Goal: Task Accomplishment & Management: Complete application form

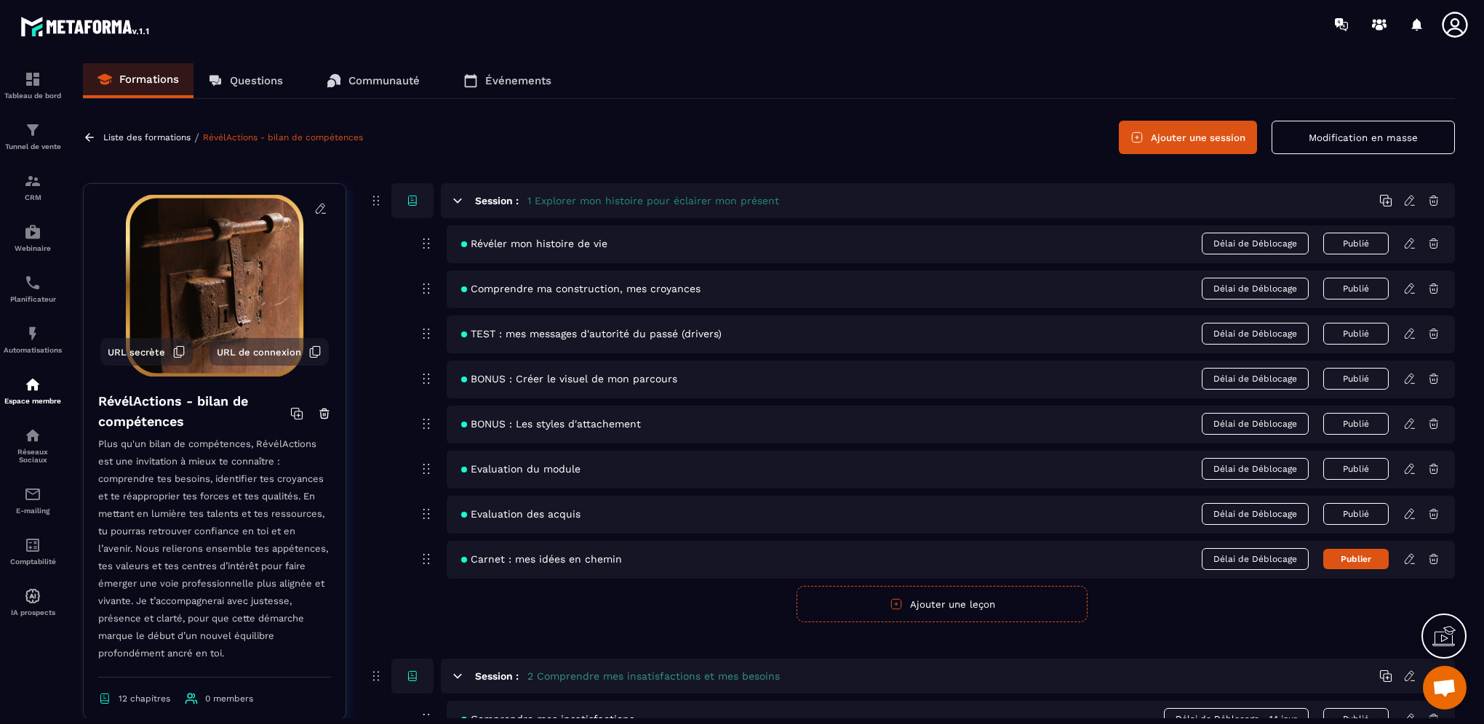
scroll to position [567, 0]
click at [32, 148] on p "Tunnel de vente" at bounding box center [33, 147] width 58 height 8
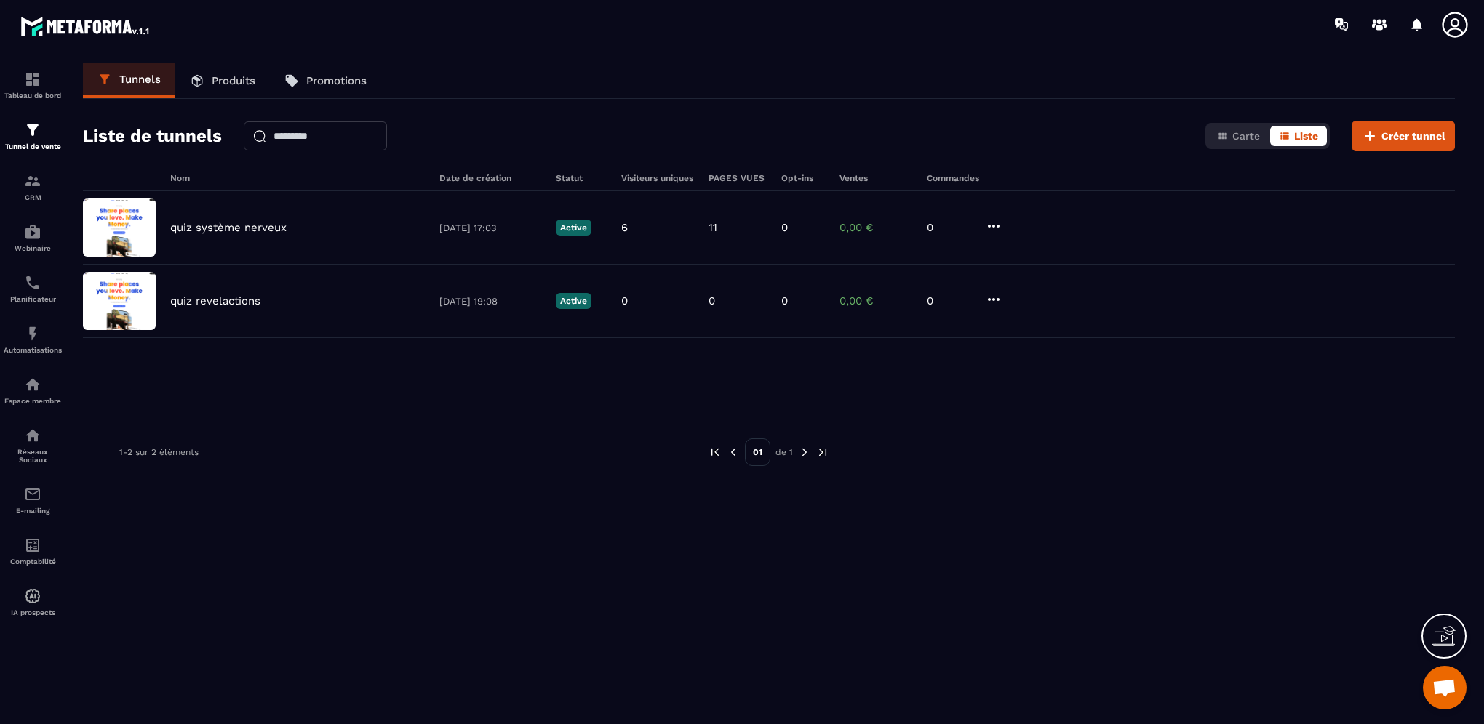
click at [225, 76] on p "Produits" at bounding box center [234, 80] width 44 height 13
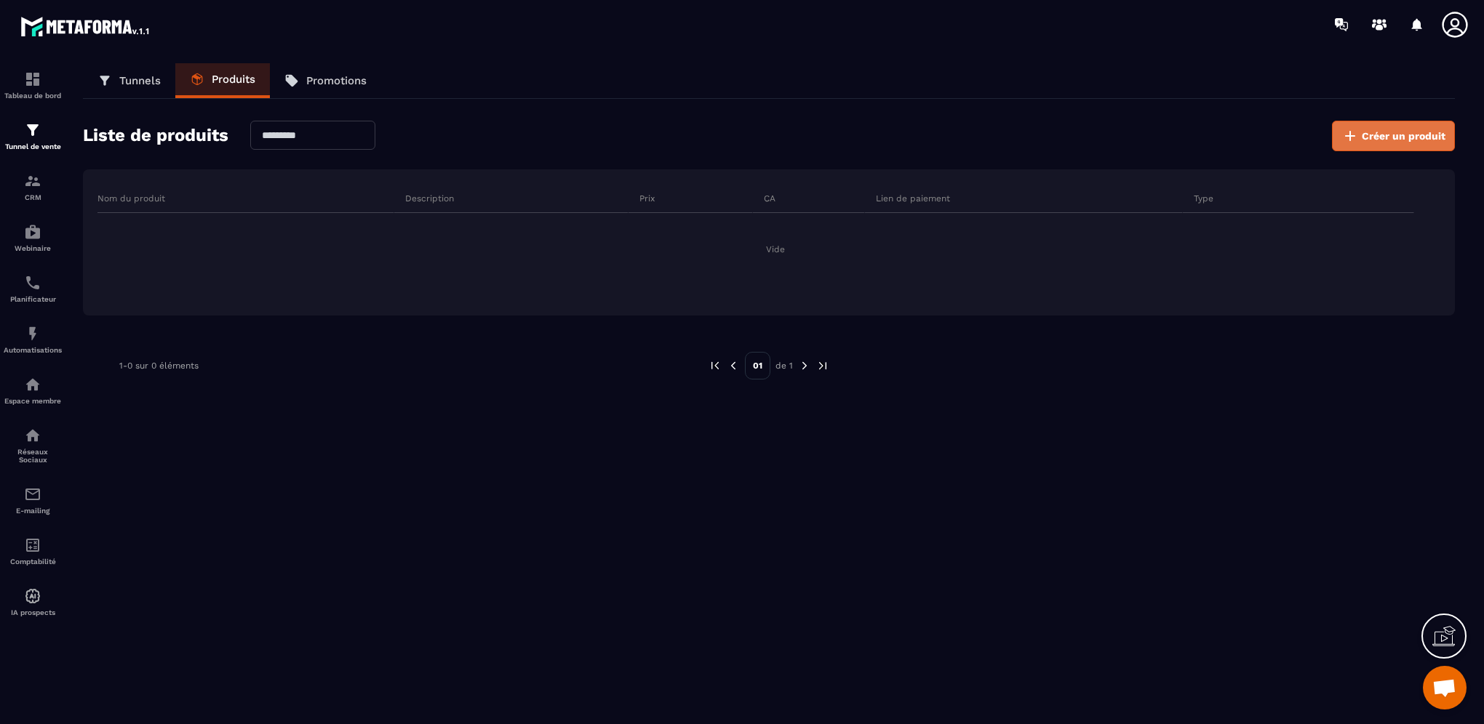
click at [1402, 137] on span "Créer un produit" at bounding box center [1404, 136] width 84 height 15
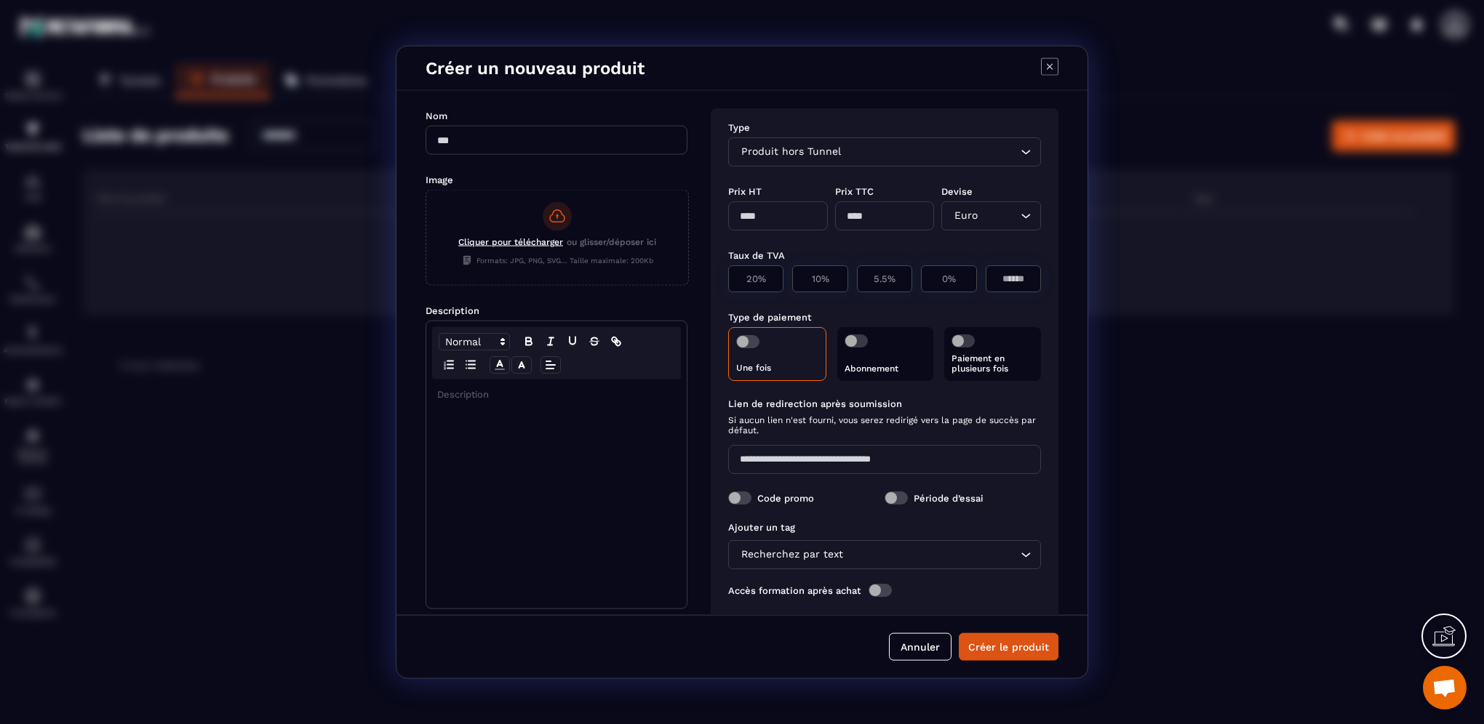
click at [538, 143] on input "Modal window" at bounding box center [556, 140] width 262 height 29
type input "**********"
type input "****"
type input "*"
type input "****"
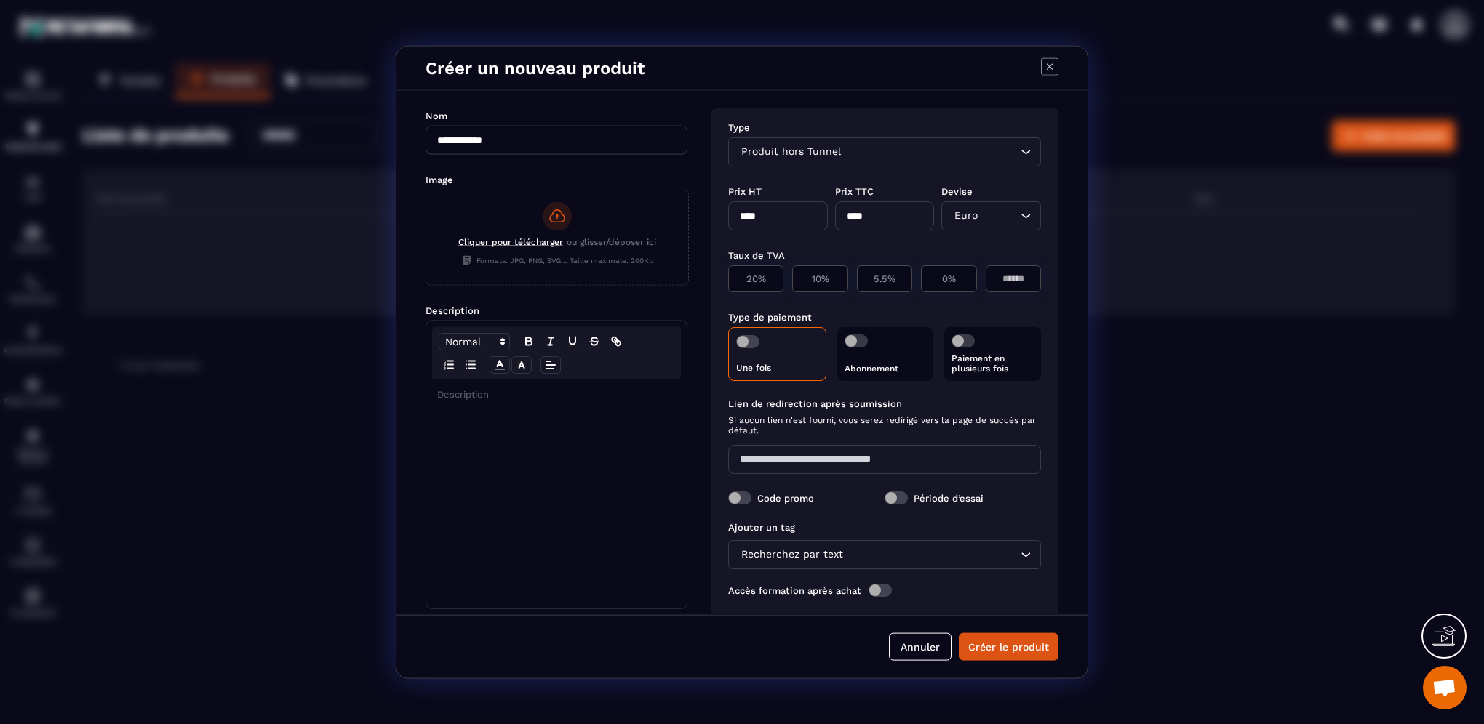
click at [497, 248] on div "Cliquer pour télécharger ou glisser/déposer ici" at bounding box center [557, 244] width 198 height 14
click at [426, 285] on input "Cliquer pour télécharger ou glisser/déposer ici Formats: JPG, PNG, SVG... Taill…" at bounding box center [426, 285] width 0 height 0
click at [530, 242] on span "Cliquer pour télécharger" at bounding box center [510, 242] width 105 height 10
click at [426, 285] on input "Cliquer pour télécharger ou glisser/déposer ici Formats: JPG, PNG, SVG... Taill…" at bounding box center [426, 285] width 0 height 0
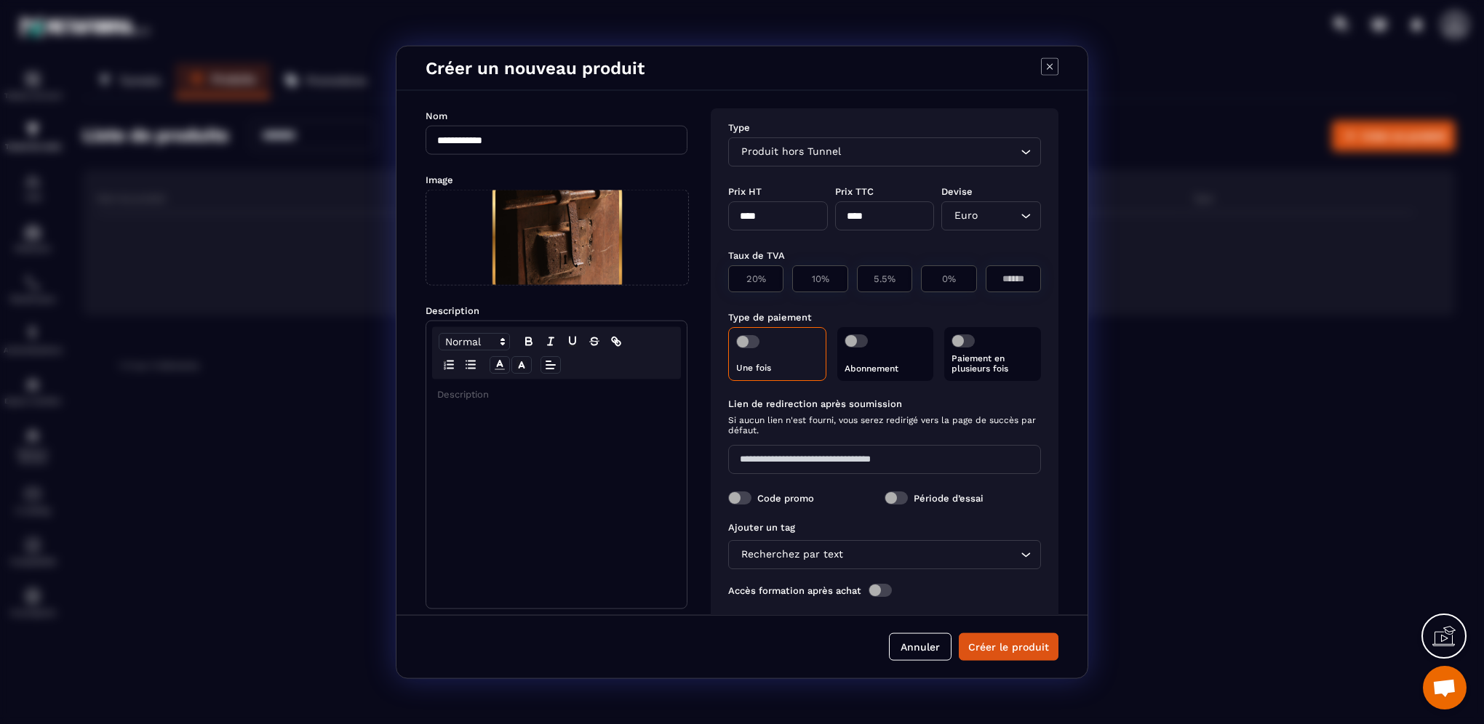
click at [471, 399] on p "Modal window" at bounding box center [556, 394] width 239 height 13
drag, startPoint x: 576, startPoint y: 399, endPoint x: 701, endPoint y: 422, distance: 127.1
click at [701, 422] on div "**********" at bounding box center [741, 353] width 691 height 524
click at [576, 394] on p "**********" at bounding box center [556, 408] width 239 height 40
click at [655, 407] on p "**********" at bounding box center [556, 414] width 239 height 27
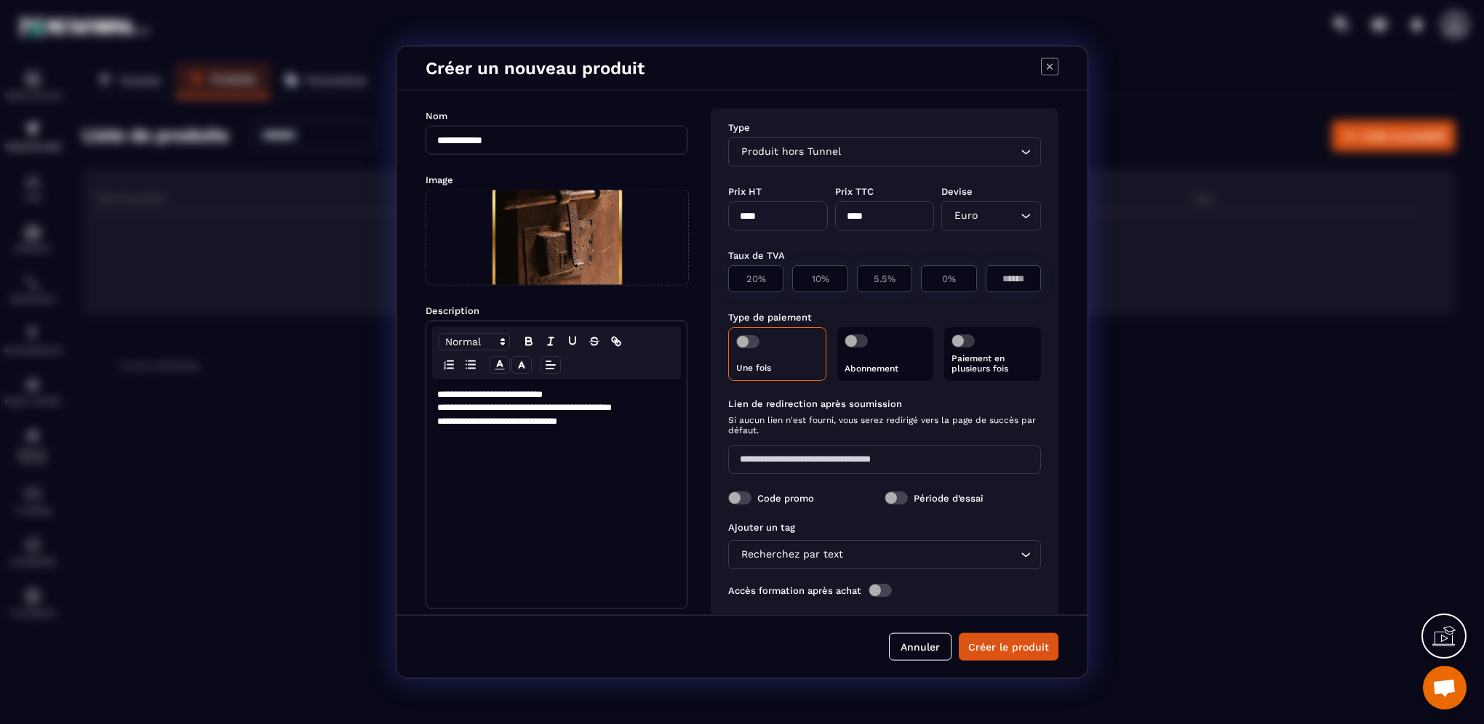
click at [628, 417] on p "**********" at bounding box center [556, 421] width 239 height 13
click at [962, 343] on span "Modal window" at bounding box center [962, 341] width 23 height 13
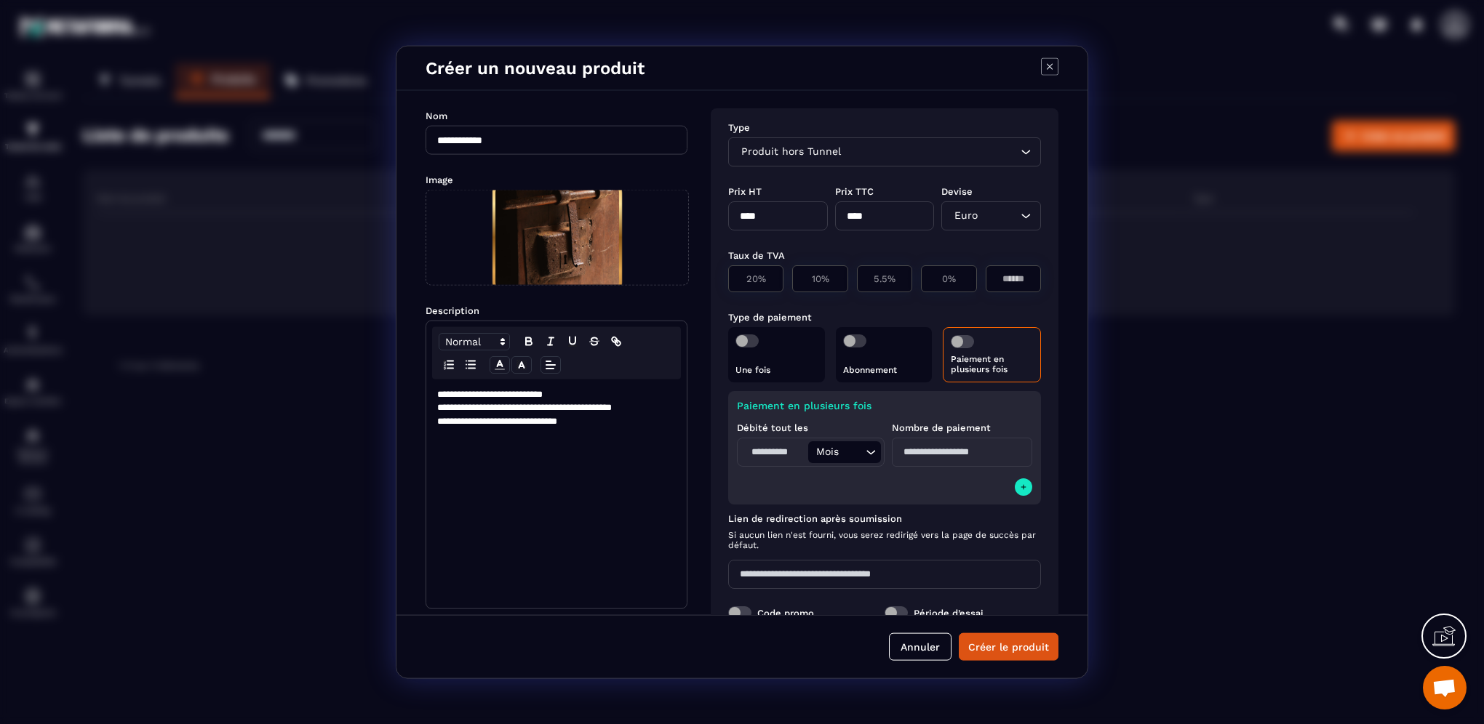
click at [764, 453] on input "Modal window" at bounding box center [774, 452] width 68 height 22
type input "*"
click at [928, 451] on input "Modal window" at bounding box center [962, 452] width 140 height 29
type input "*"
click at [928, 479] on div "Paiement en plusieurs fois Débité tout les * Mois Loading... Nombre de paiement…" at bounding box center [884, 447] width 313 height 113
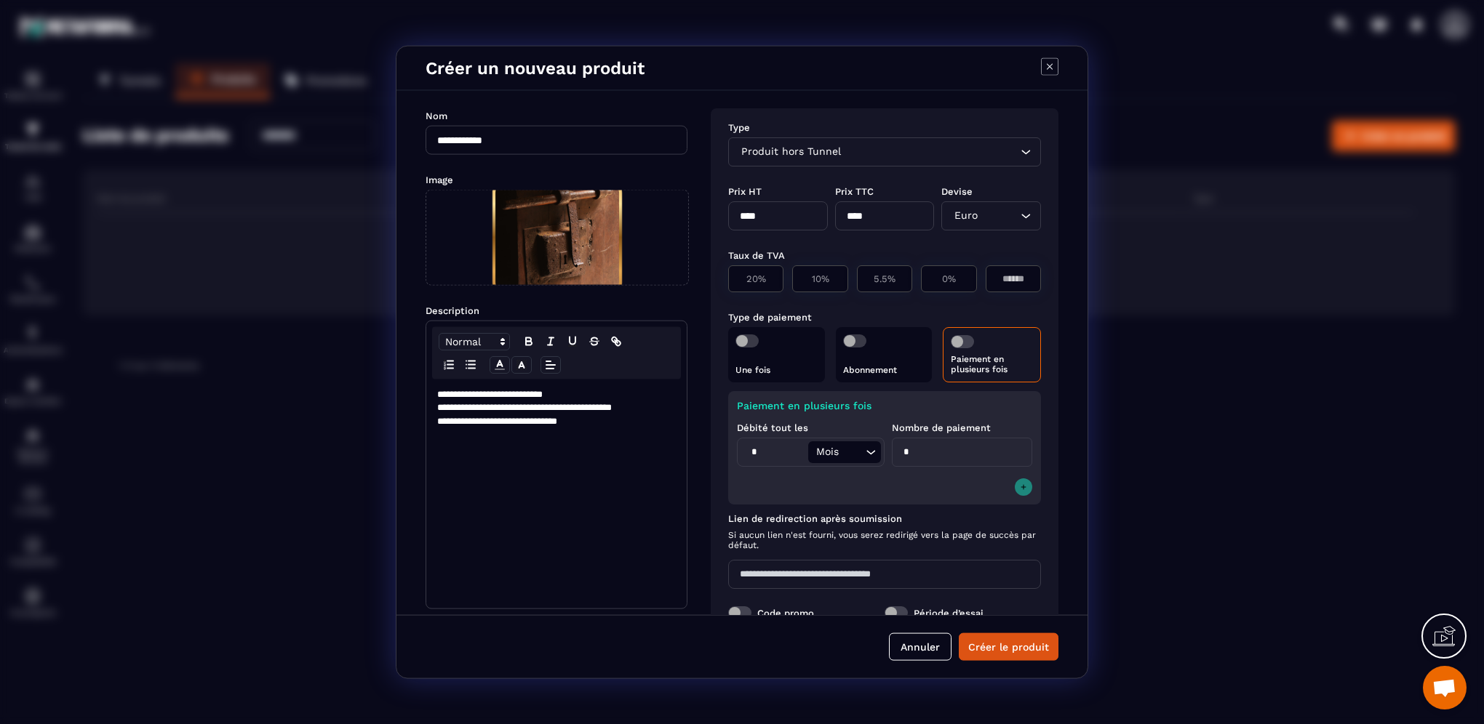
click at [1019, 486] on icon "Modal window" at bounding box center [1023, 487] width 9 height 12
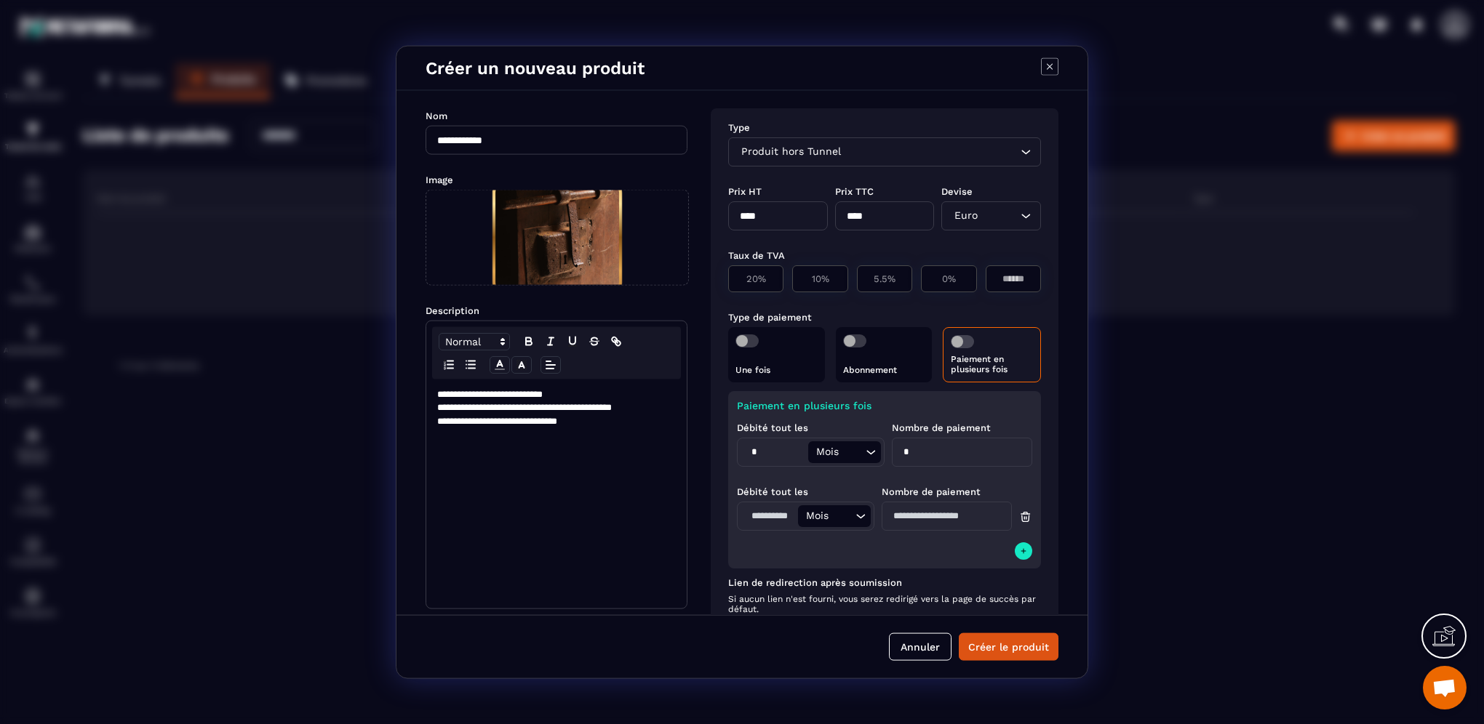
click at [752, 516] on input "Modal window" at bounding box center [768, 516] width 57 height 22
type input "*"
click at [938, 521] on input "Modal window" at bounding box center [947, 516] width 130 height 29
type input "*"
click at [887, 548] on div "Paiement en plusieurs fois Débité tout les * Mois Loading... Nombre de paiement…" at bounding box center [884, 479] width 313 height 177
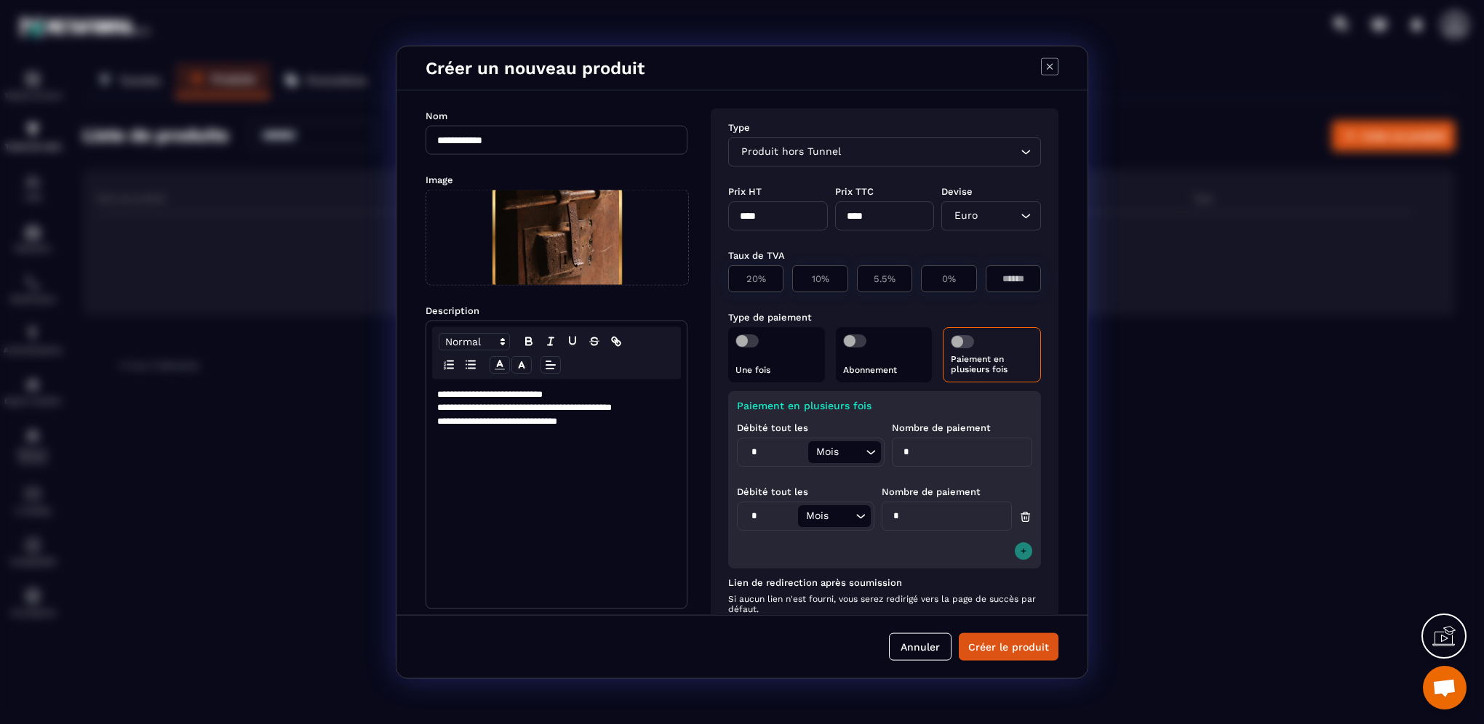
click at [1021, 551] on icon "Modal window" at bounding box center [1023, 550] width 5 height 5
click at [814, 580] on div "Mois" at bounding box center [827, 580] width 52 height 16
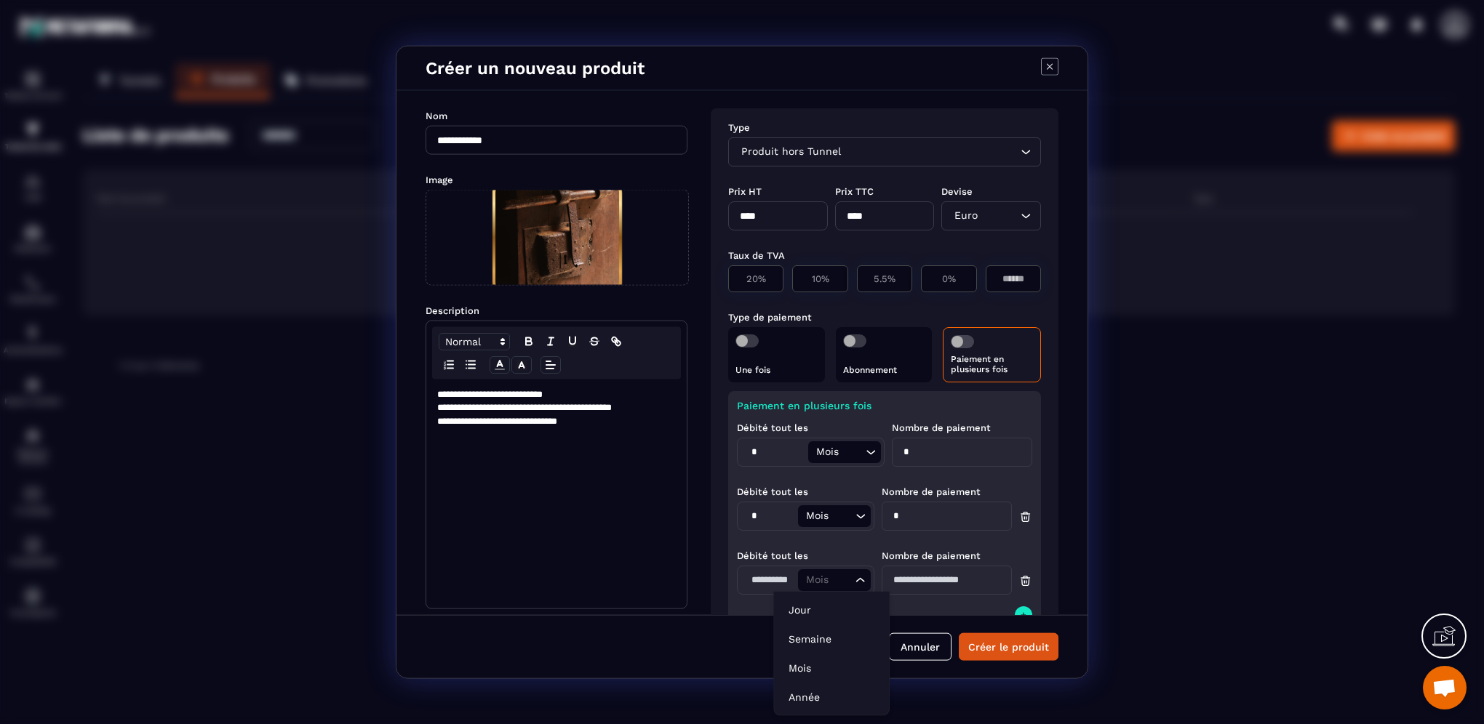
click at [762, 579] on input "Modal window" at bounding box center [768, 580] width 57 height 22
type input "*"
click at [960, 578] on input "Modal window" at bounding box center [947, 580] width 130 height 29
type input "*"
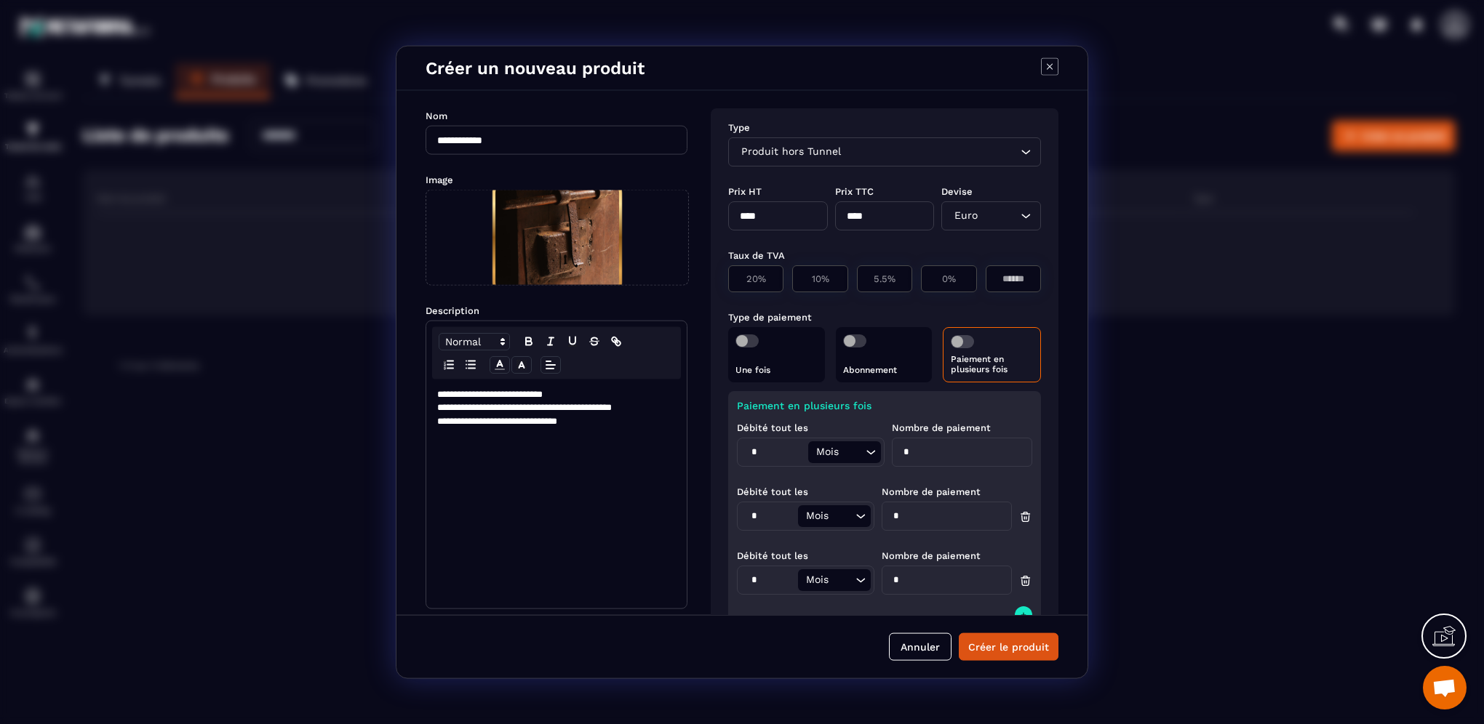
click at [882, 607] on div "Paiement en plusieurs fois Débité tout les * Mois Loading... Nombre de paiement…" at bounding box center [884, 511] width 313 height 241
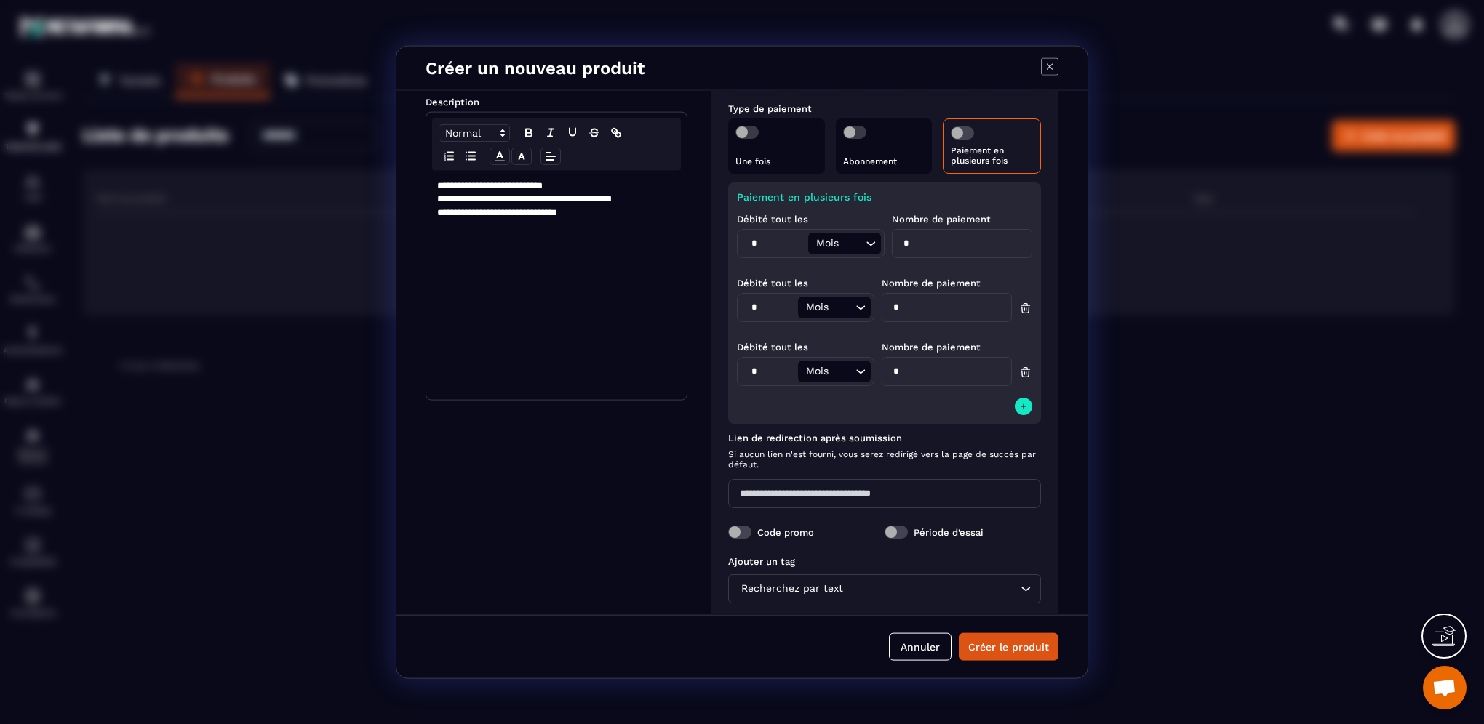
scroll to position [272, 0]
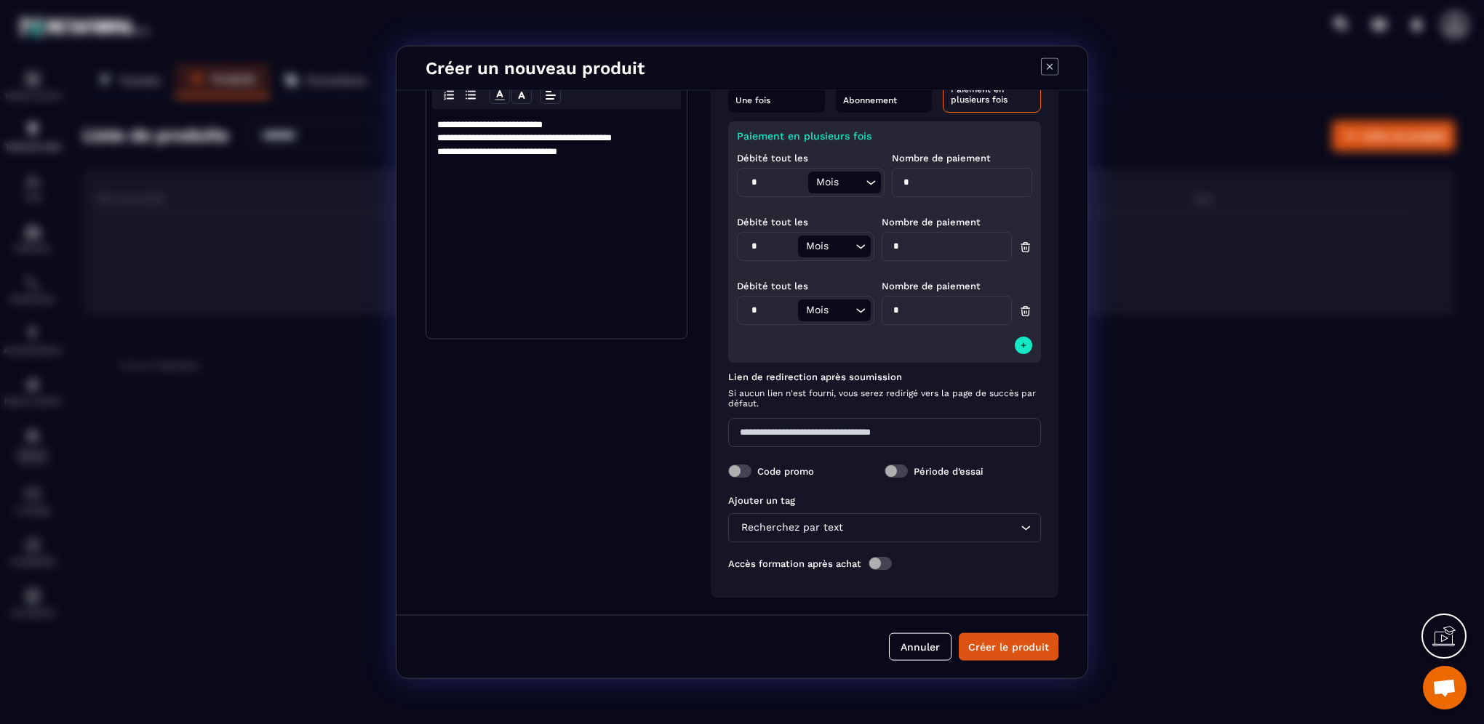
click at [745, 473] on span "Modal window" at bounding box center [739, 471] width 23 height 13
click at [885, 565] on span "Modal window" at bounding box center [879, 563] width 23 height 13
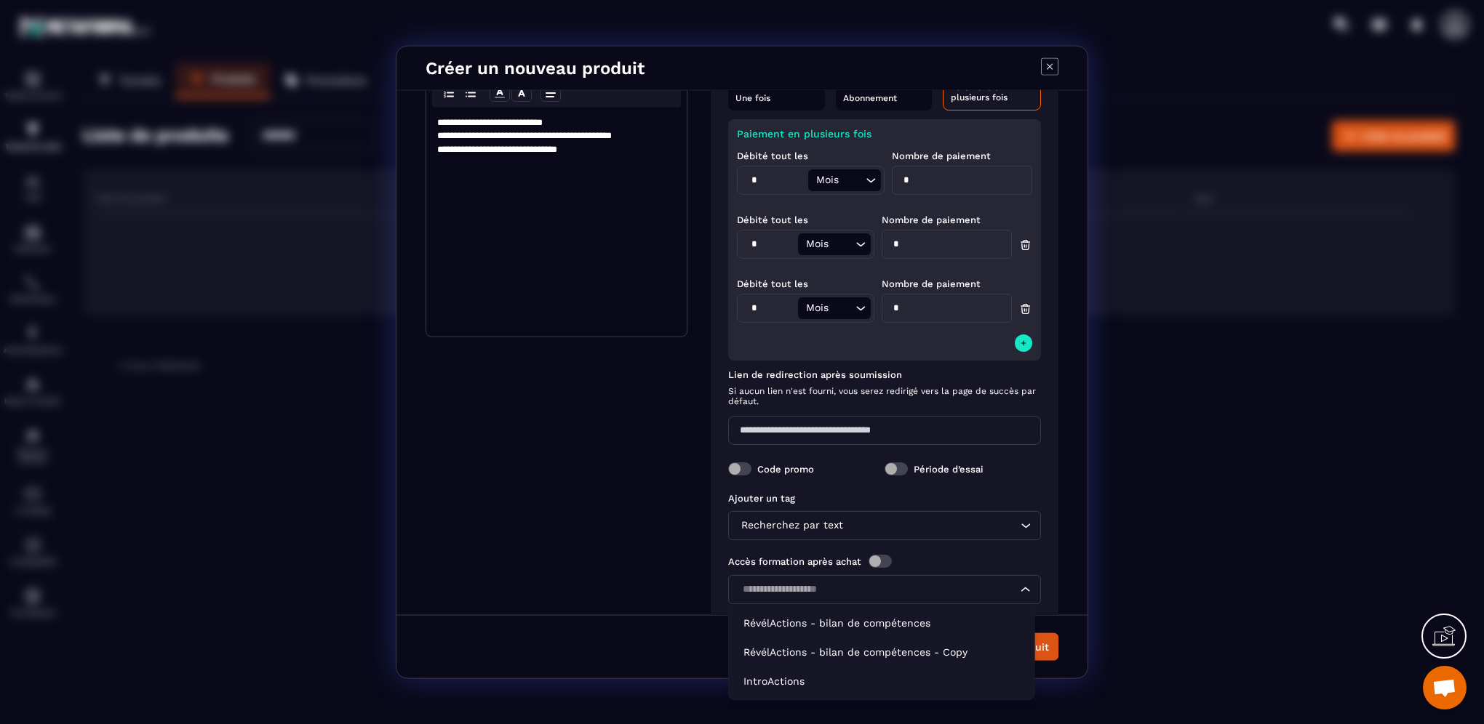
click at [875, 585] on input "Search for option" at bounding box center [877, 590] width 279 height 16
click at [855, 631] on li "RévélActions - bilan de compétences" at bounding box center [881, 623] width 305 height 29
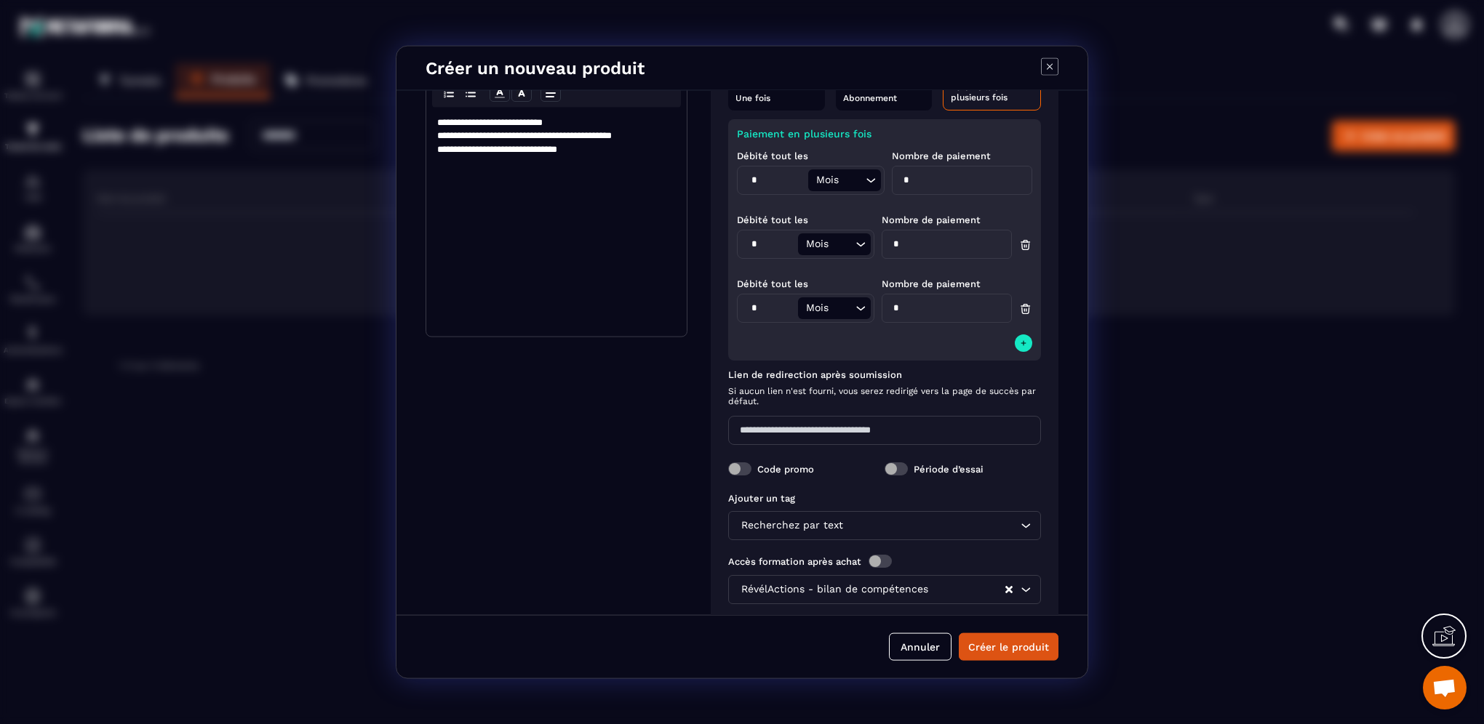
scroll to position [301, 0]
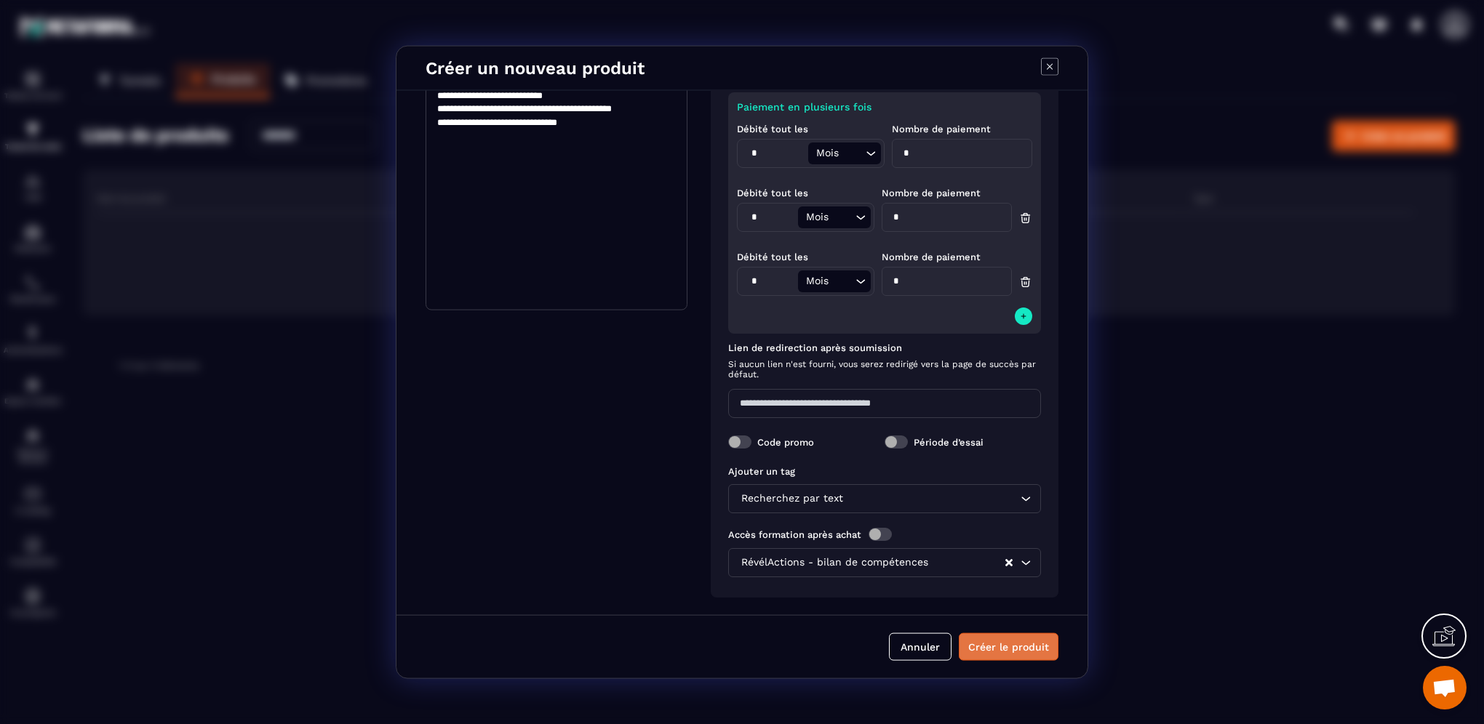
click at [988, 655] on button "Créer le produit" at bounding box center [1009, 647] width 100 height 28
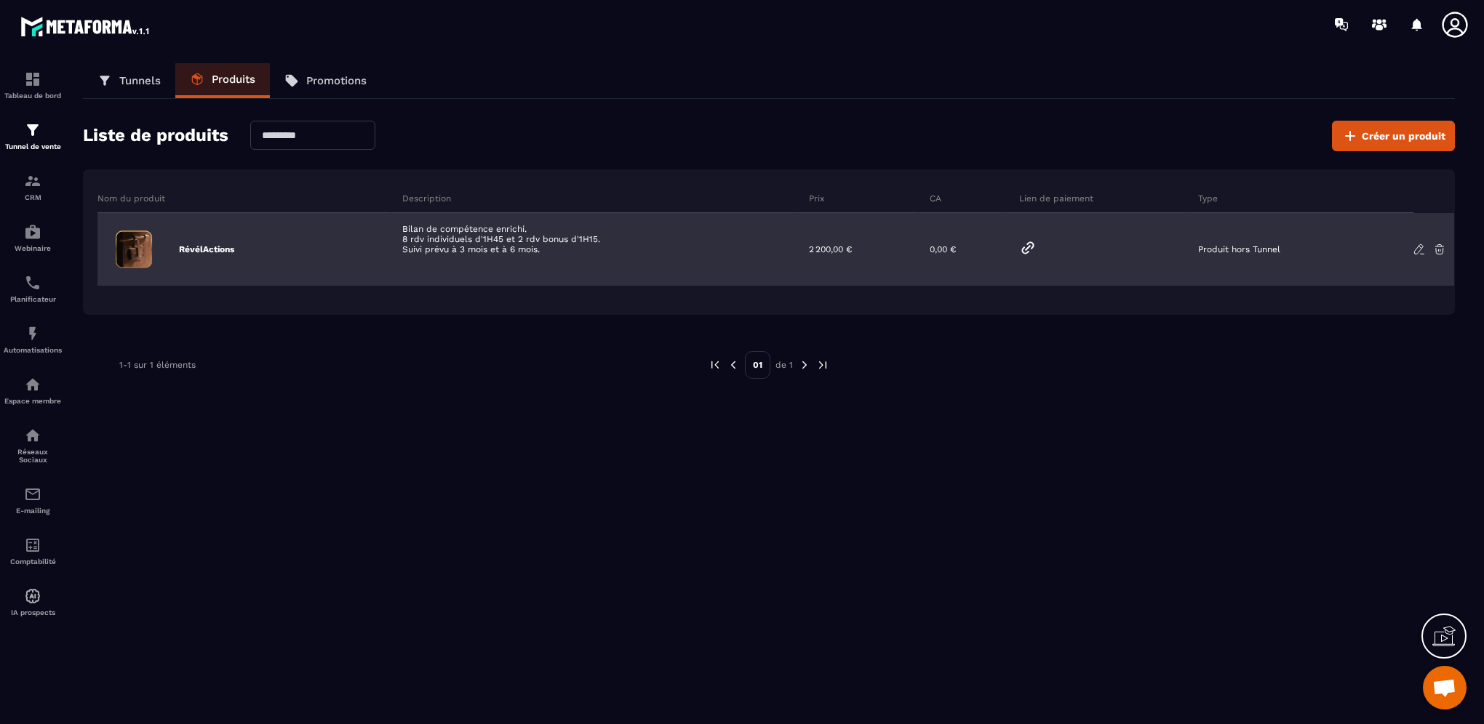
click at [1028, 246] on icon at bounding box center [1028, 247] width 11 height 11
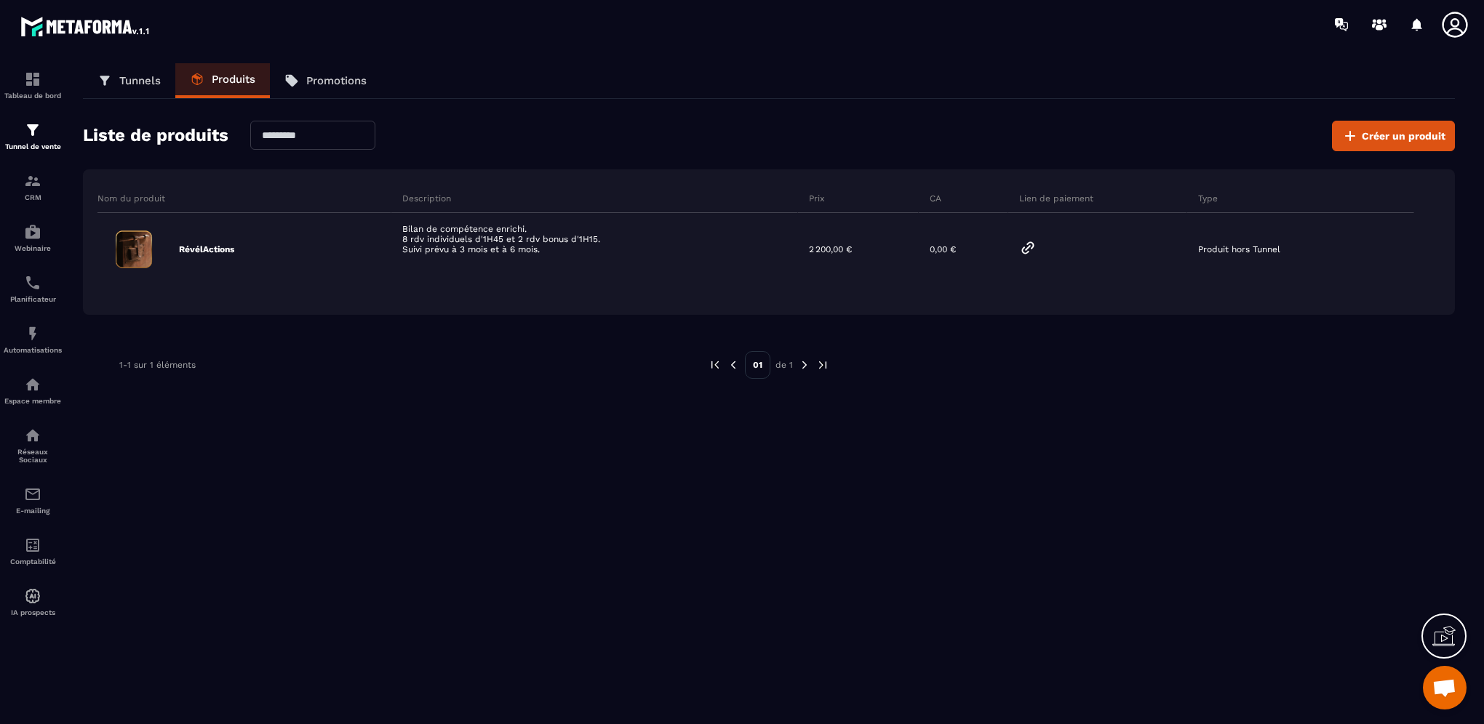
click at [1442, 631] on icon at bounding box center [1443, 636] width 23 height 23
click at [1128, 495] on icon at bounding box center [1128, 497] width 17 height 17
click at [1376, 15] on icon at bounding box center [1378, 24] width 23 height 23
click at [335, 82] on p "Promotions" at bounding box center [336, 80] width 60 height 13
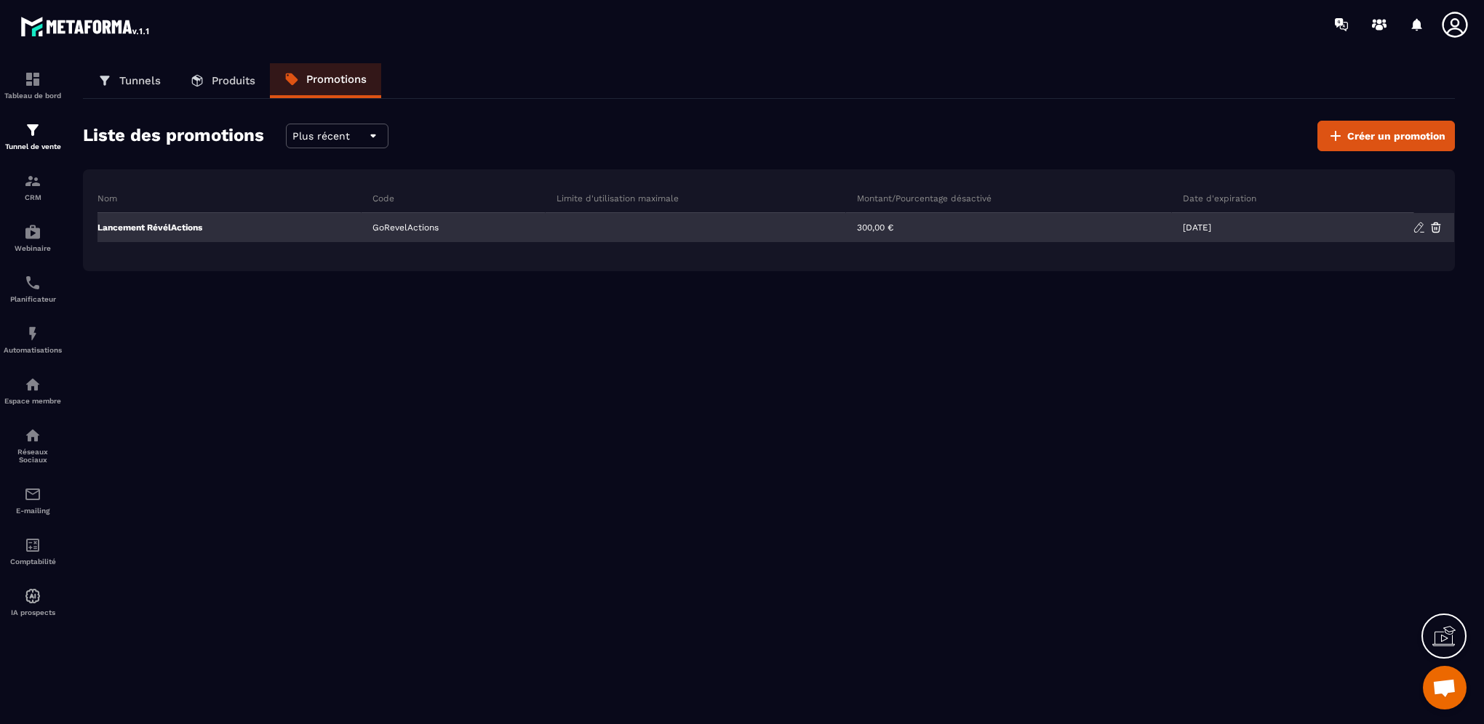
click at [398, 228] on div "GoRevelActions" at bounding box center [453, 227] width 184 height 29
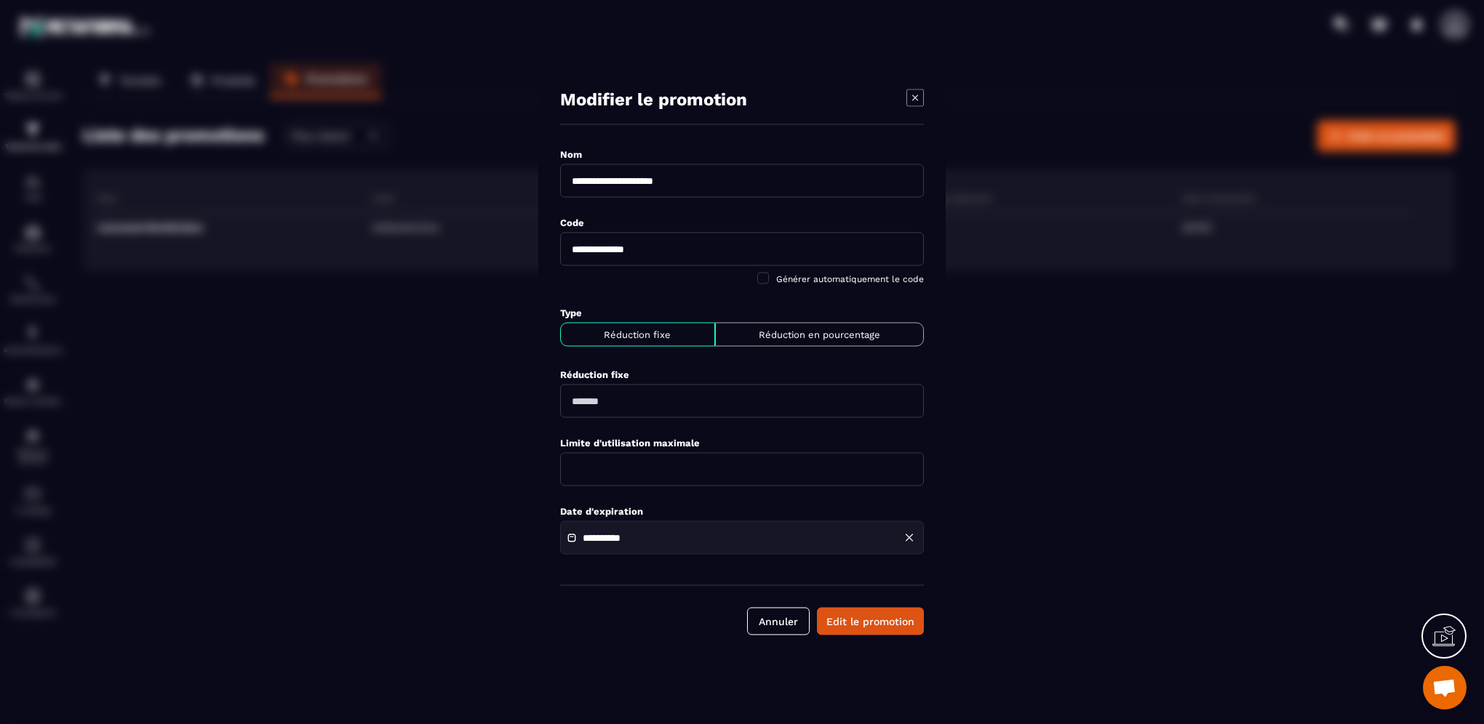
click at [648, 253] on input "**********" at bounding box center [742, 249] width 364 height 33
type input "*"
type input "**********"
click at [433, 326] on div "Modal window" at bounding box center [742, 362] width 1484 height 724
click at [847, 628] on button "Edit le promotion" at bounding box center [870, 622] width 107 height 28
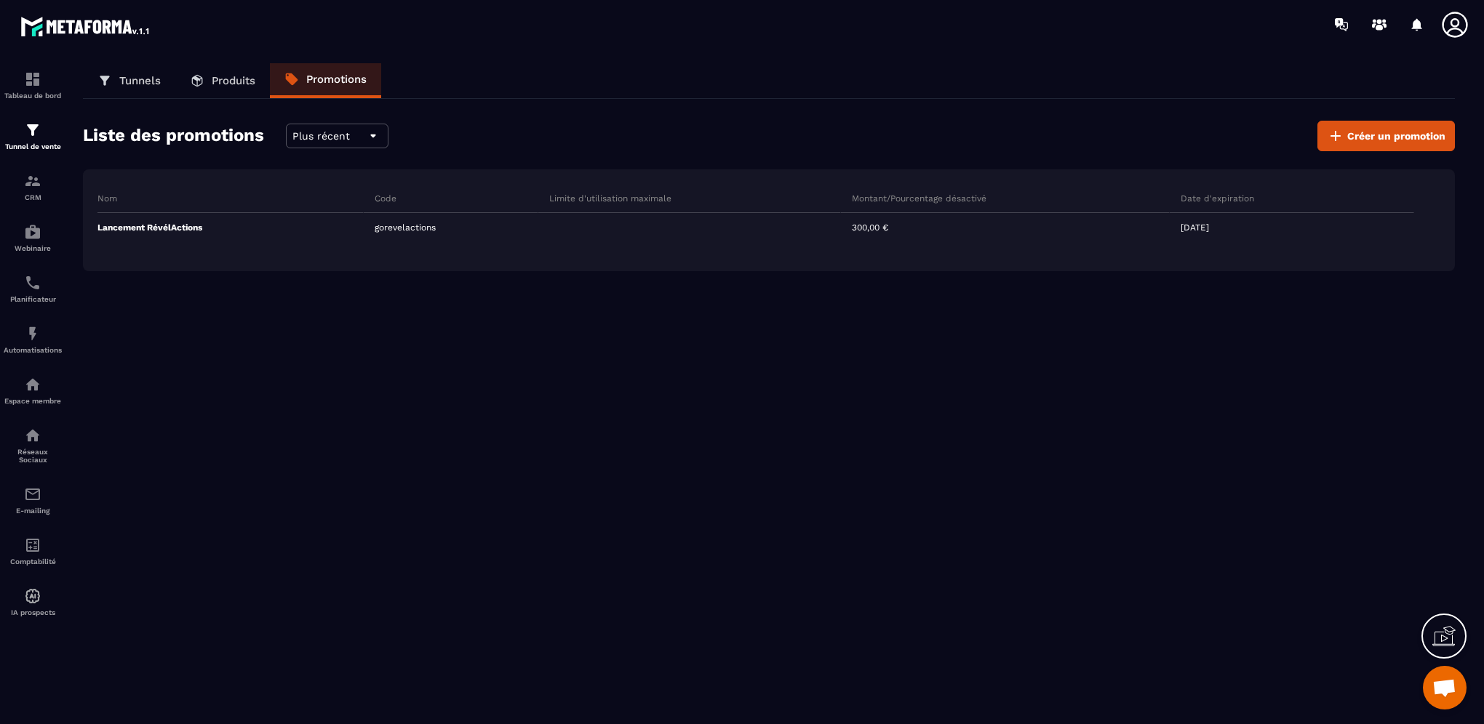
click at [1457, 24] on icon at bounding box center [1454, 24] width 25 height 25
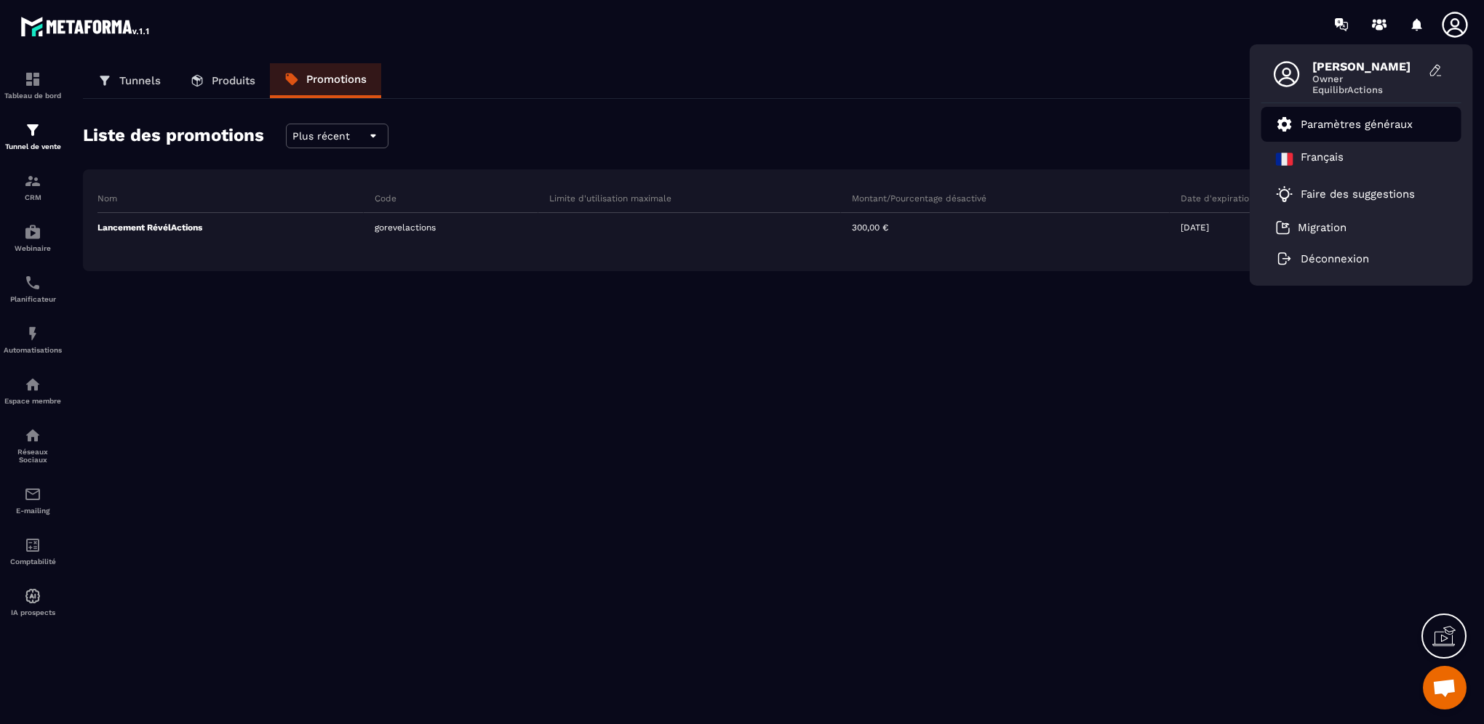
click at [1349, 125] on p "Paramètres généraux" at bounding box center [1356, 124] width 112 height 13
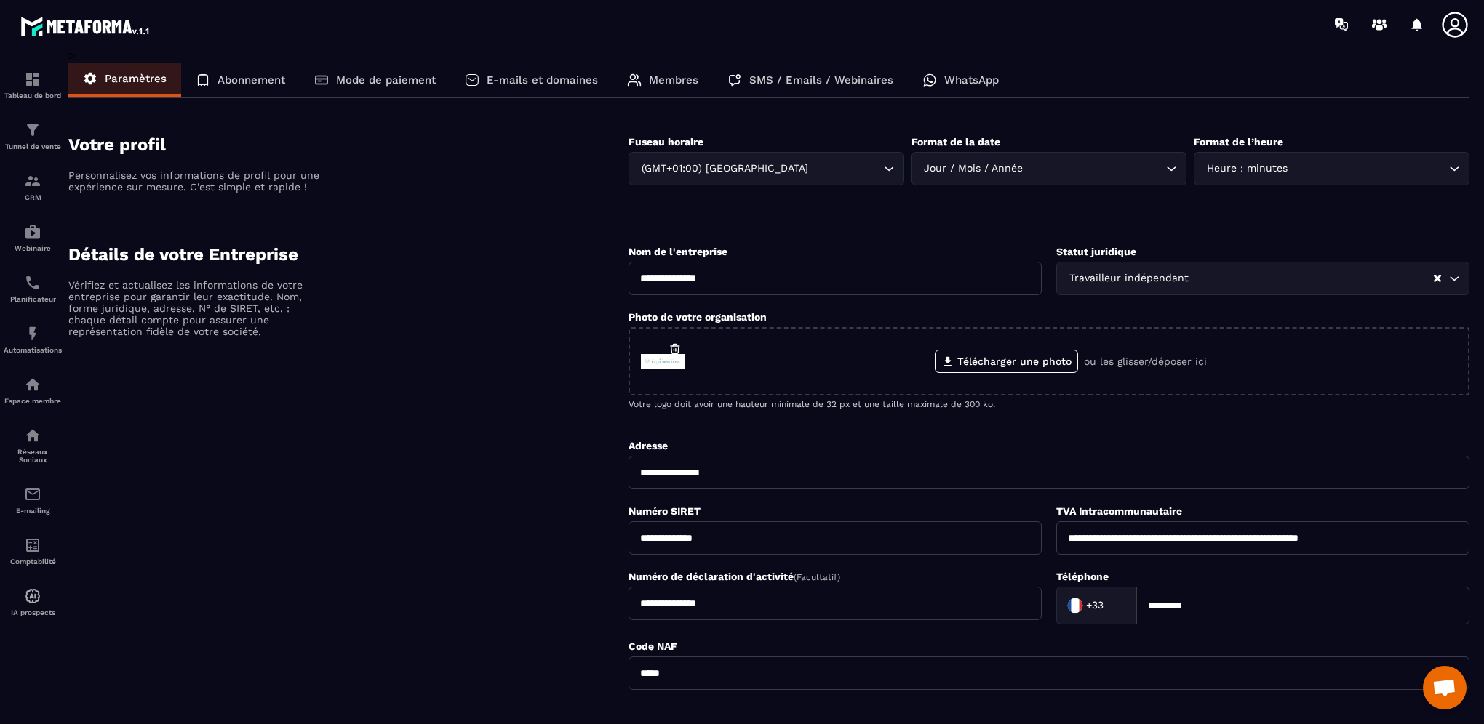
click at [420, 82] on p "Mode de paiement" at bounding box center [386, 79] width 100 height 13
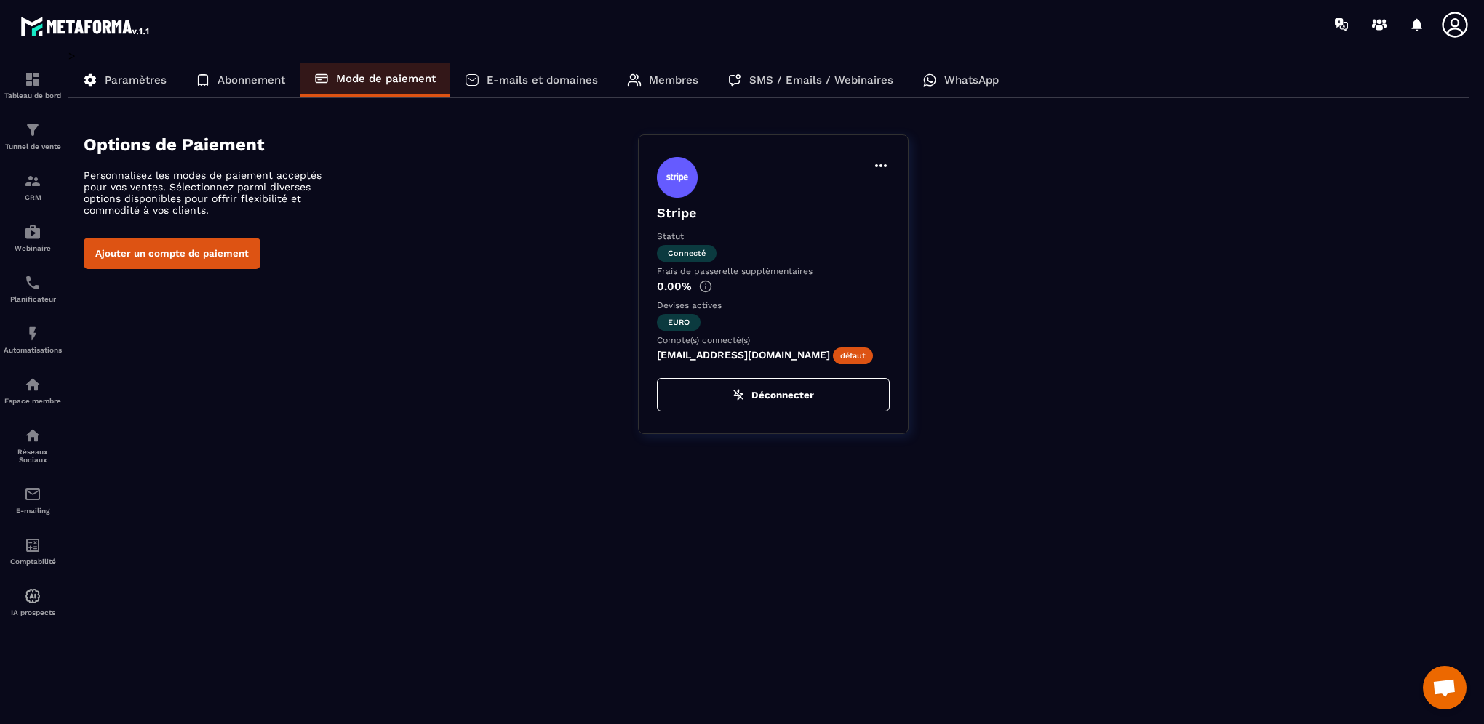
click at [884, 164] on icon at bounding box center [881, 165] width 12 height 3
click at [288, 352] on div "Options de Paiement Personnalisez les modes de paiement acceptés pour vos vente…" at bounding box center [777, 285] width 1386 height 300
click at [202, 256] on button "Ajouter un compte de paiement" at bounding box center [172, 253] width 177 height 31
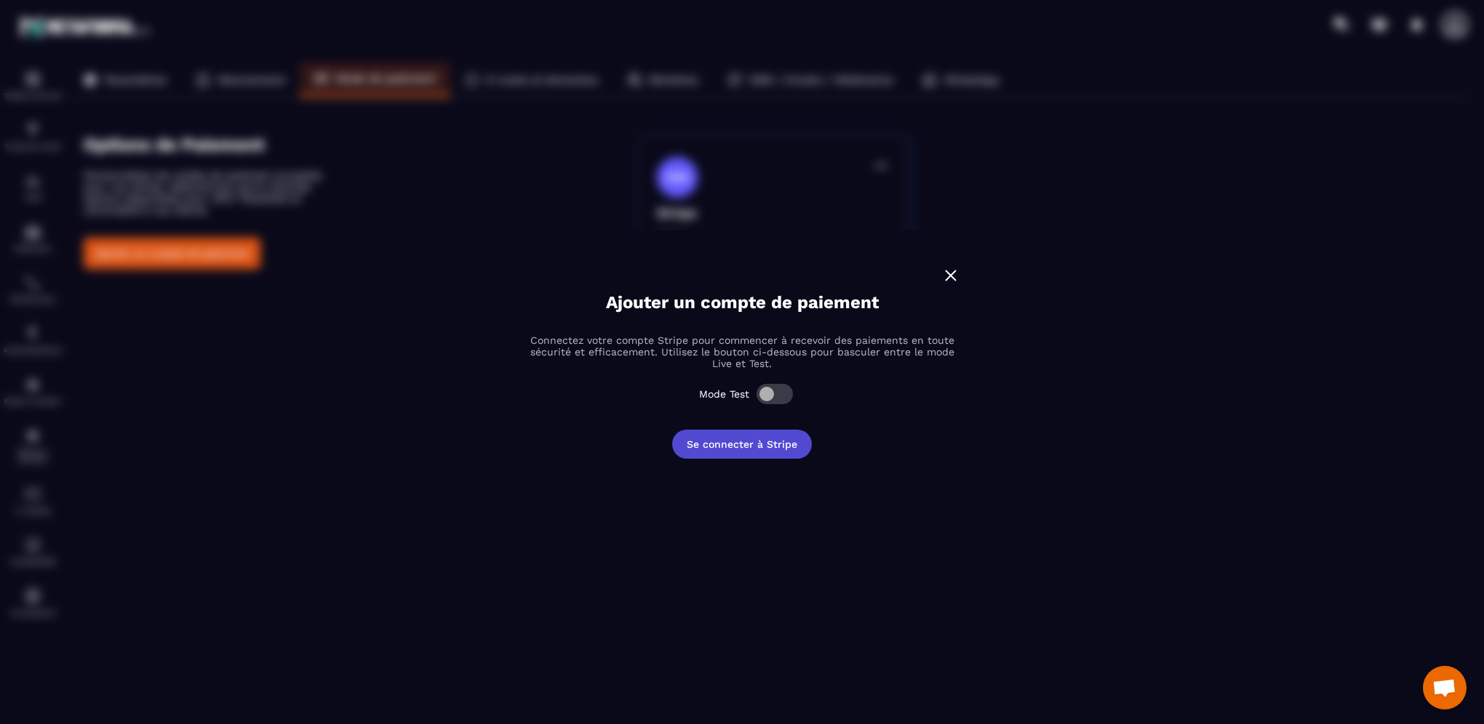
click at [724, 448] on button "Se connecter à Stripe" at bounding box center [742, 444] width 140 height 29
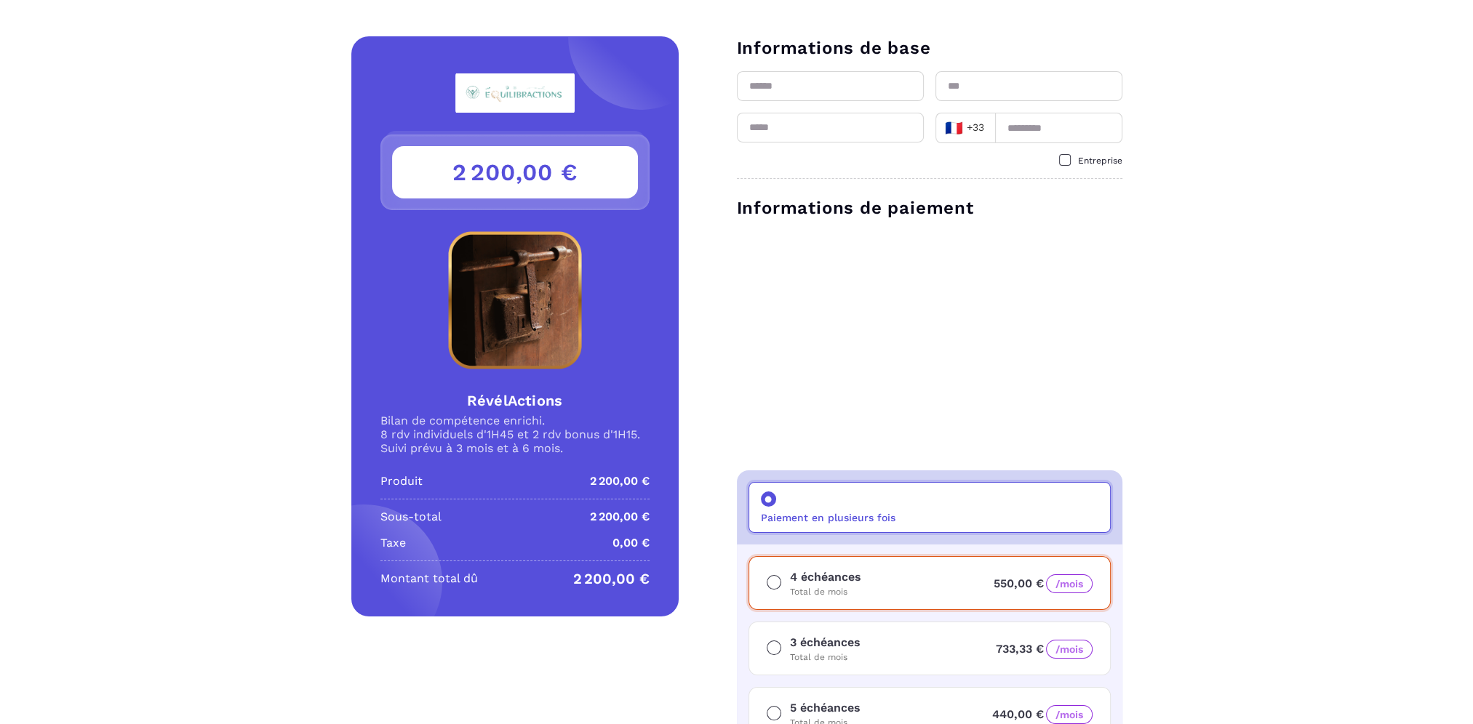
click at [196, 669] on div "Détails RévélActions Prix 2 200,00 € 2 200,00 € RévélActions Bilan de compétenc…" at bounding box center [736, 505] width 1473 height 939
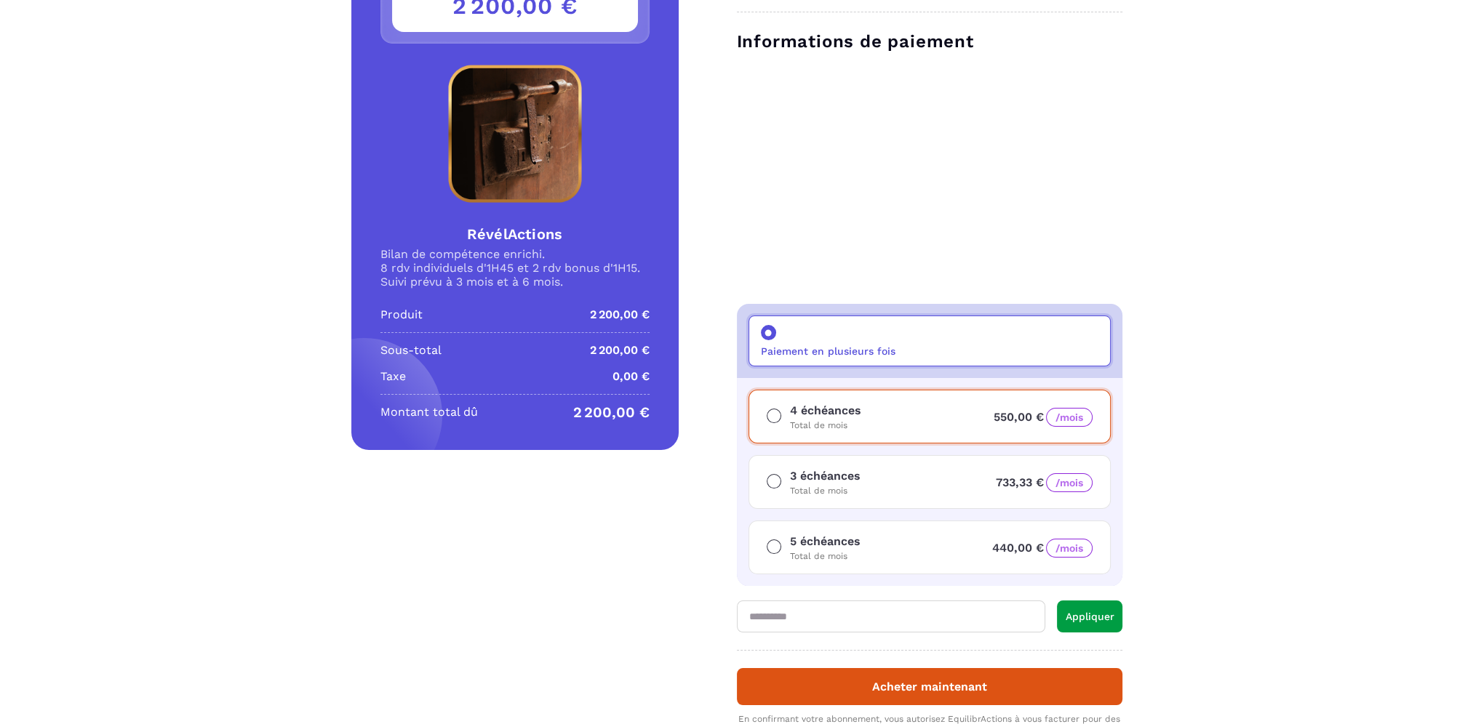
scroll to position [285, 0]
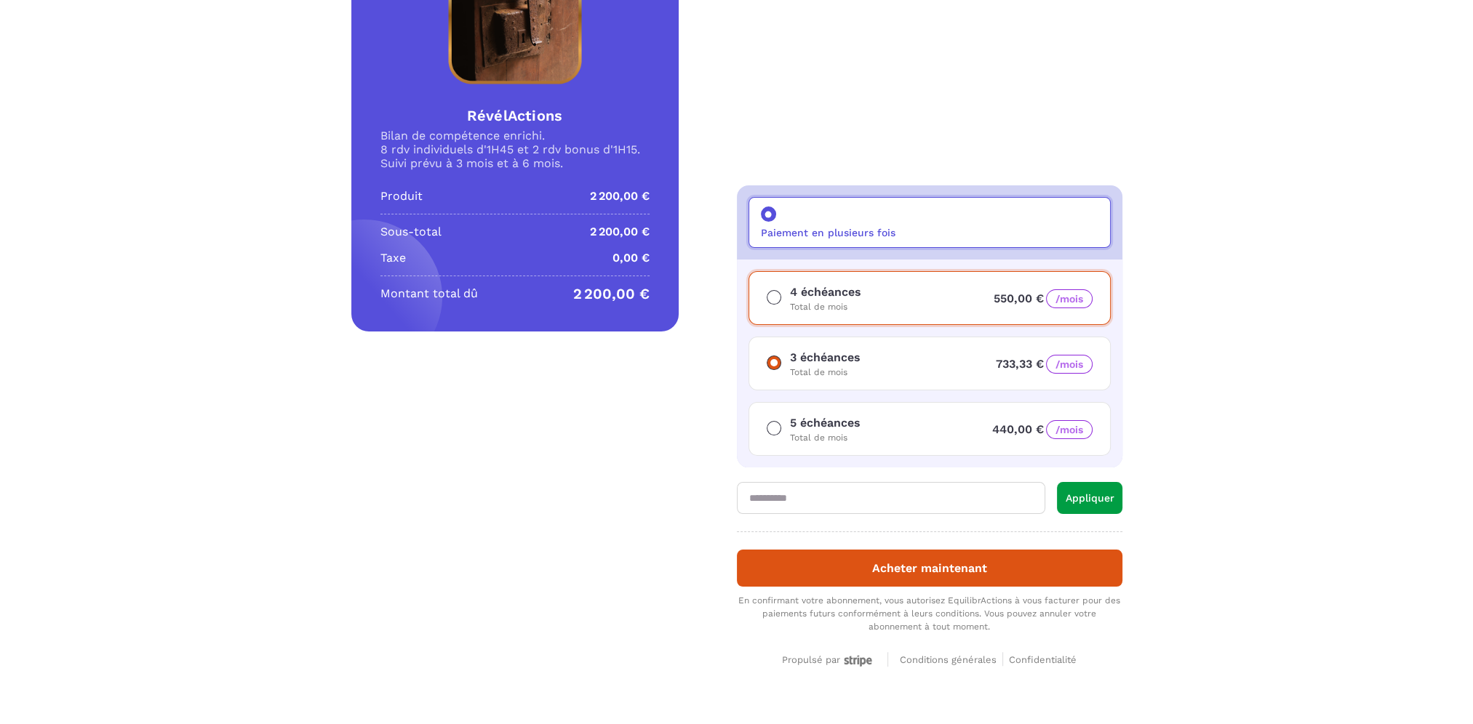
click at [775, 356] on span at bounding box center [774, 363] width 15 height 15
click at [771, 425] on span at bounding box center [774, 428] width 15 height 15
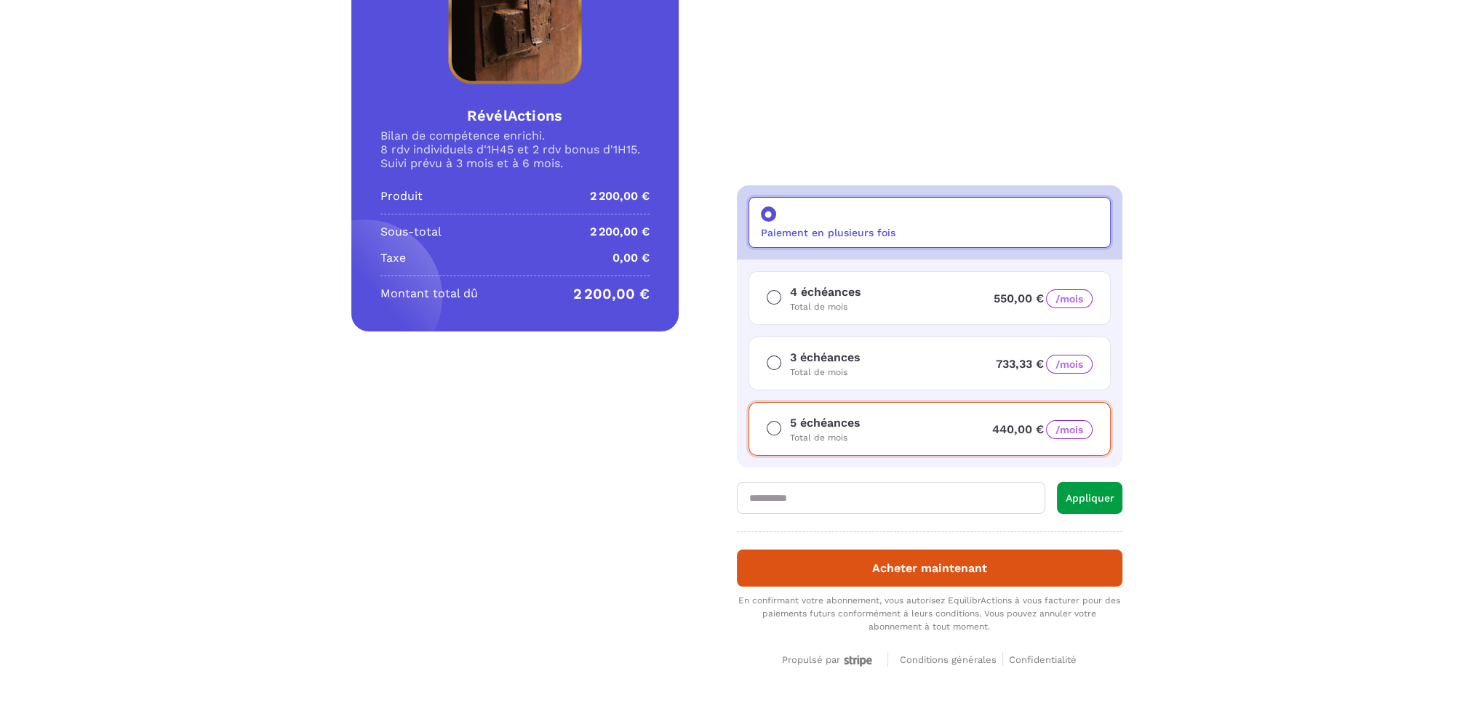
click at [841, 493] on input "text" at bounding box center [891, 498] width 308 height 32
click at [1087, 497] on button "Appliquer" at bounding box center [1089, 498] width 65 height 32
click at [1103, 497] on button "Appliquer" at bounding box center [1089, 498] width 65 height 32
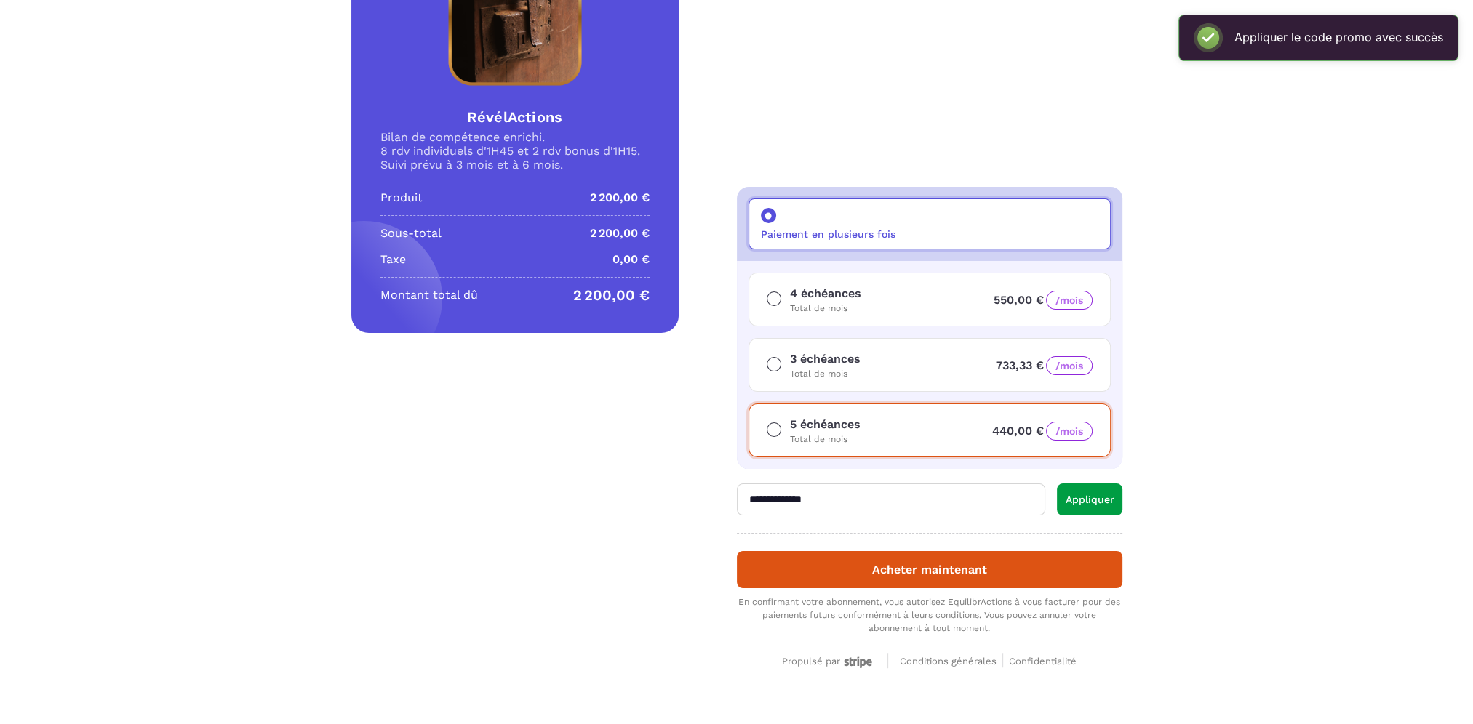
click at [861, 310] on div "4 échéances Total de mois 550,00 € /mois" at bounding box center [929, 300] width 362 height 54
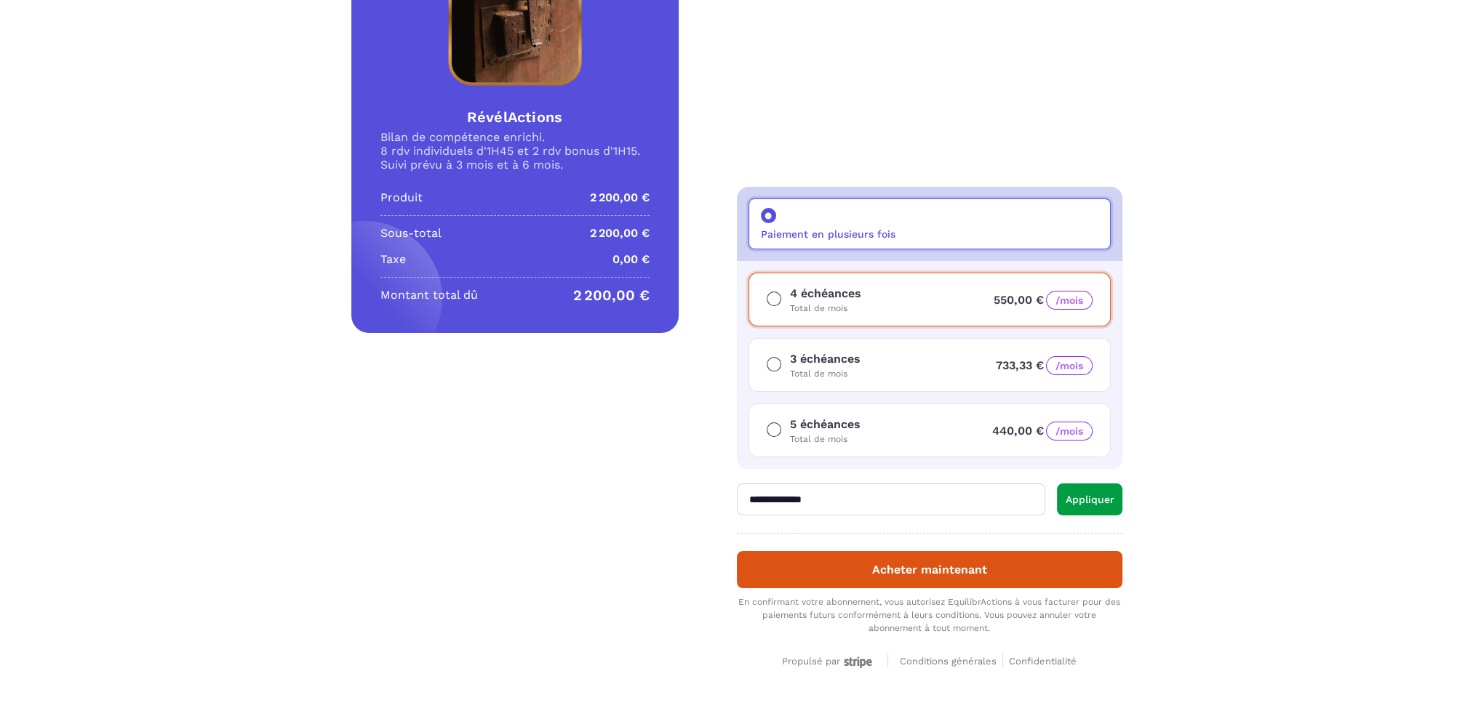
click at [756, 497] on input "**********" at bounding box center [891, 500] width 308 height 32
click at [767, 497] on input "**********" at bounding box center [891, 500] width 308 height 32
type input "**********"
click at [1087, 484] on button "Appliquer" at bounding box center [1089, 500] width 65 height 32
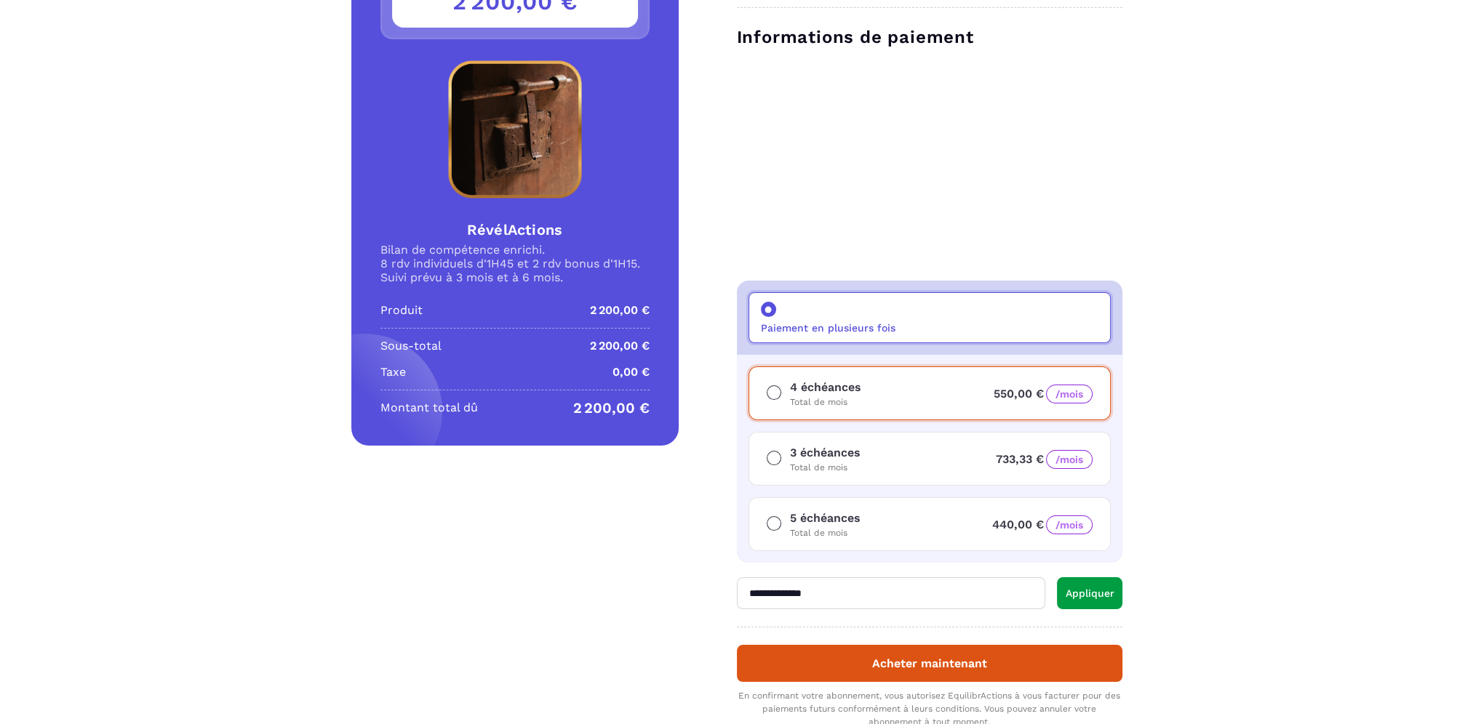
scroll to position [267, 0]
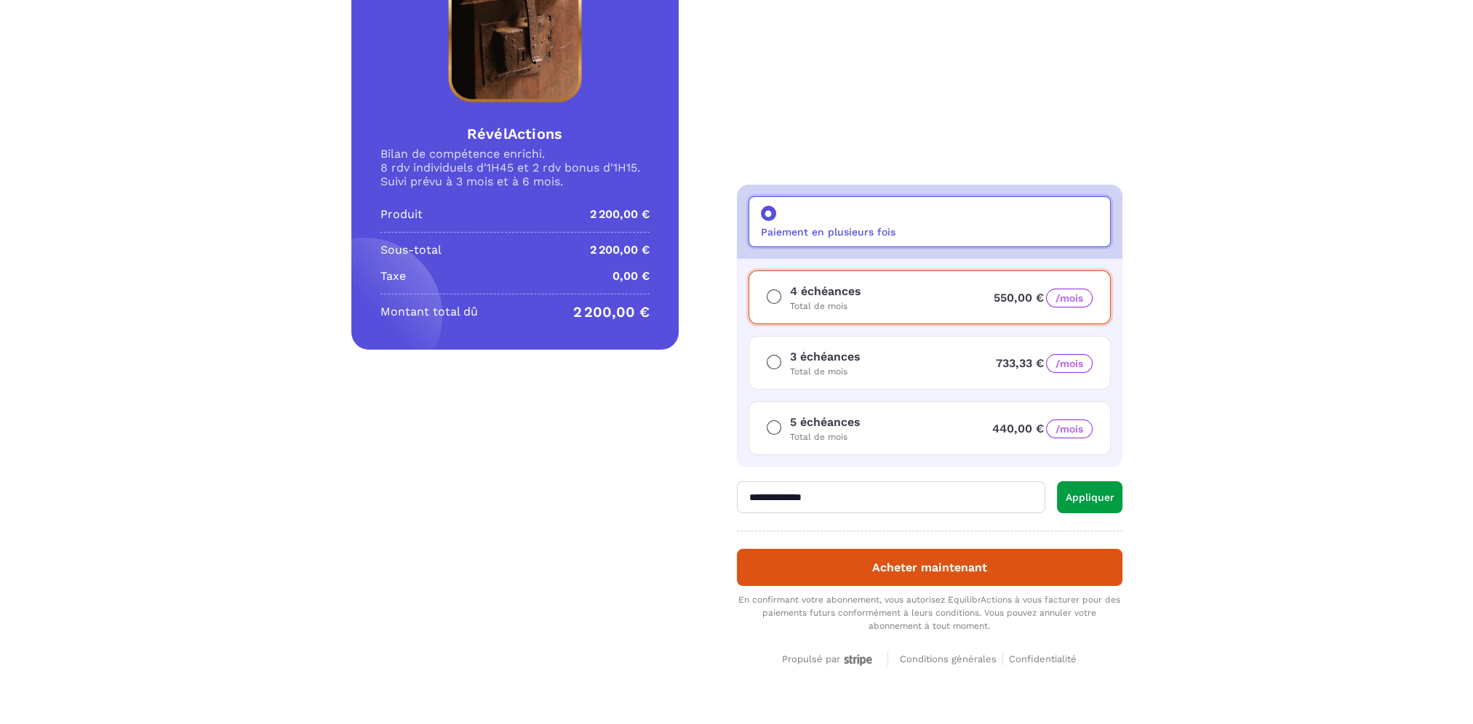
click at [844, 360] on p "3 échéances" at bounding box center [825, 356] width 71 height 17
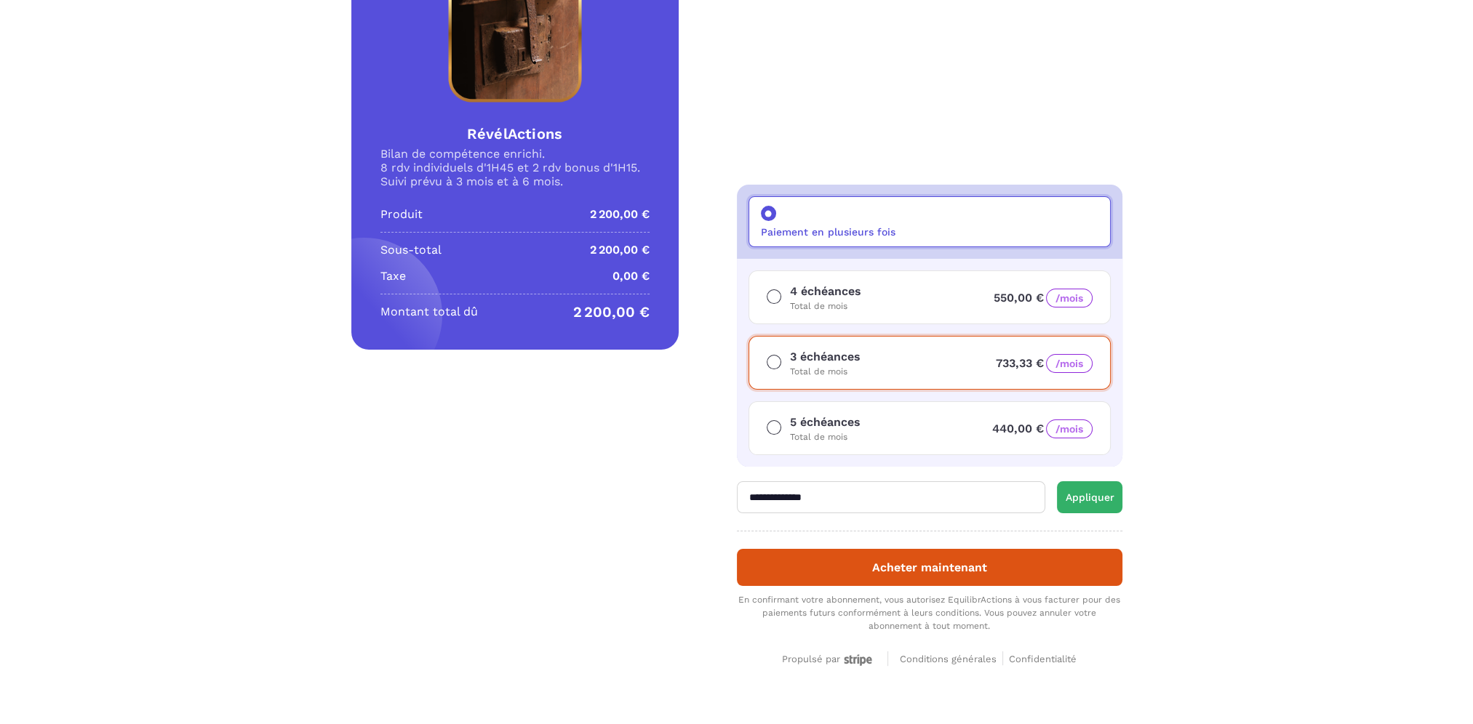
click at [1082, 496] on button "Appliquer" at bounding box center [1089, 497] width 65 height 32
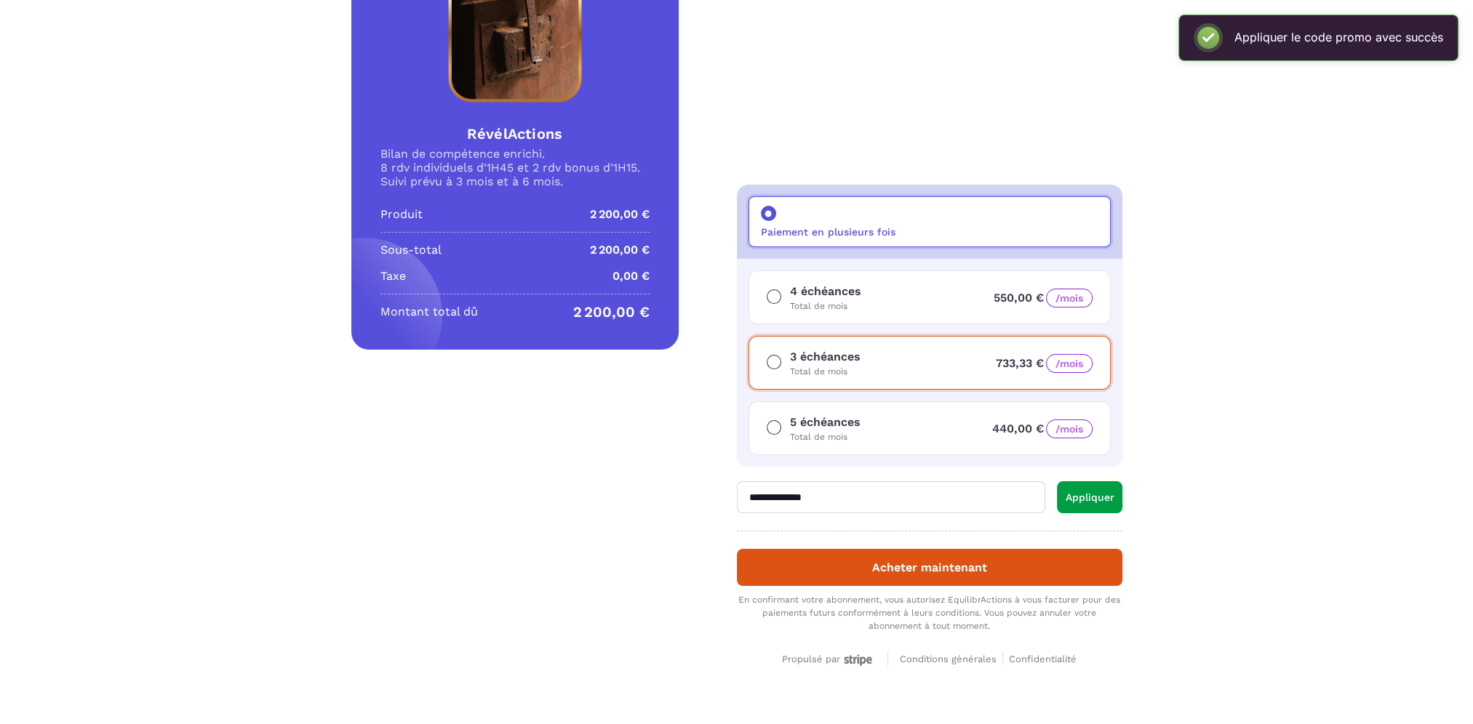
scroll to position [0, 0]
